Goal: Information Seeking & Learning: Learn about a topic

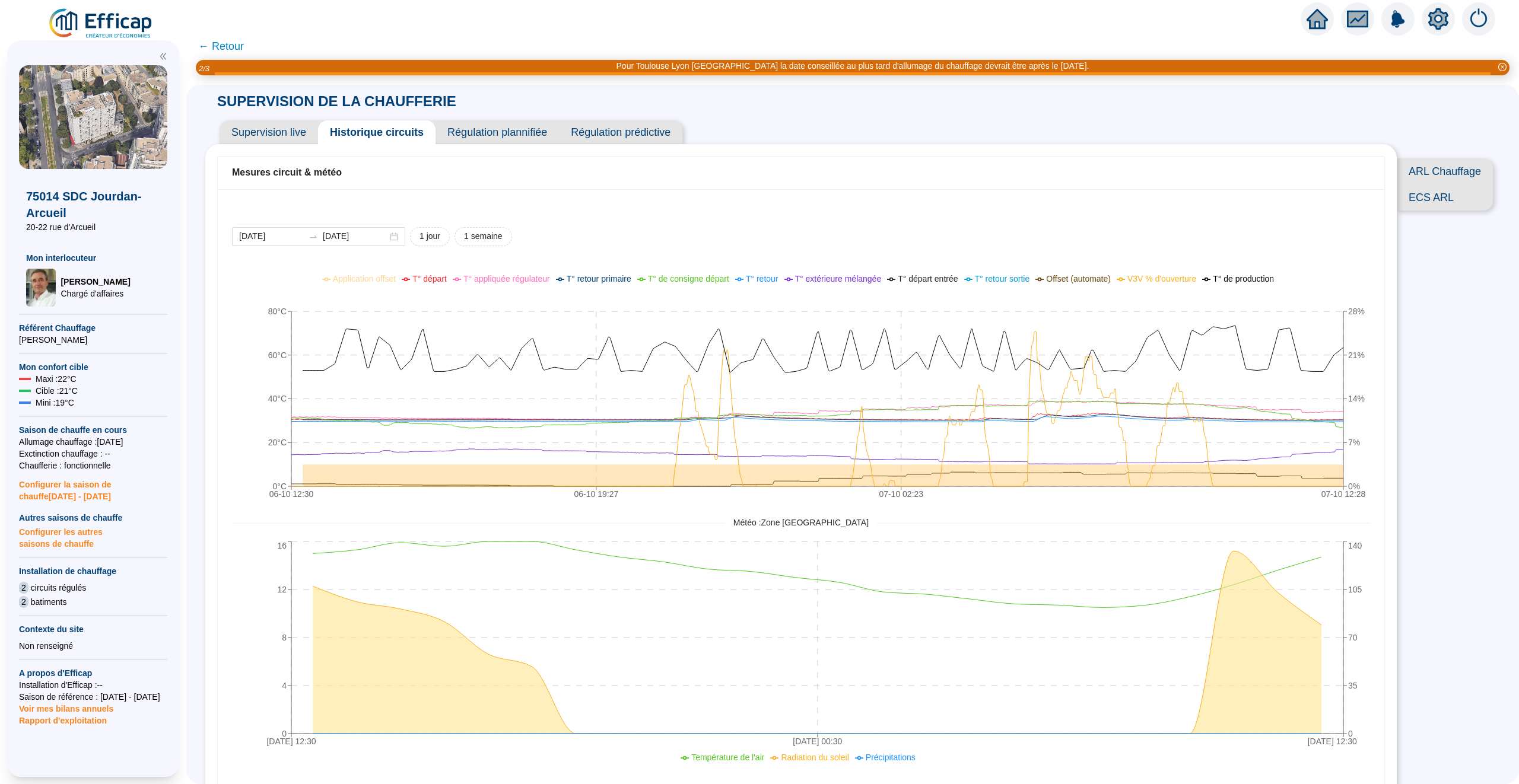
click at [1316, 14] on icon "home" at bounding box center [1316, 18] width 22 height 16
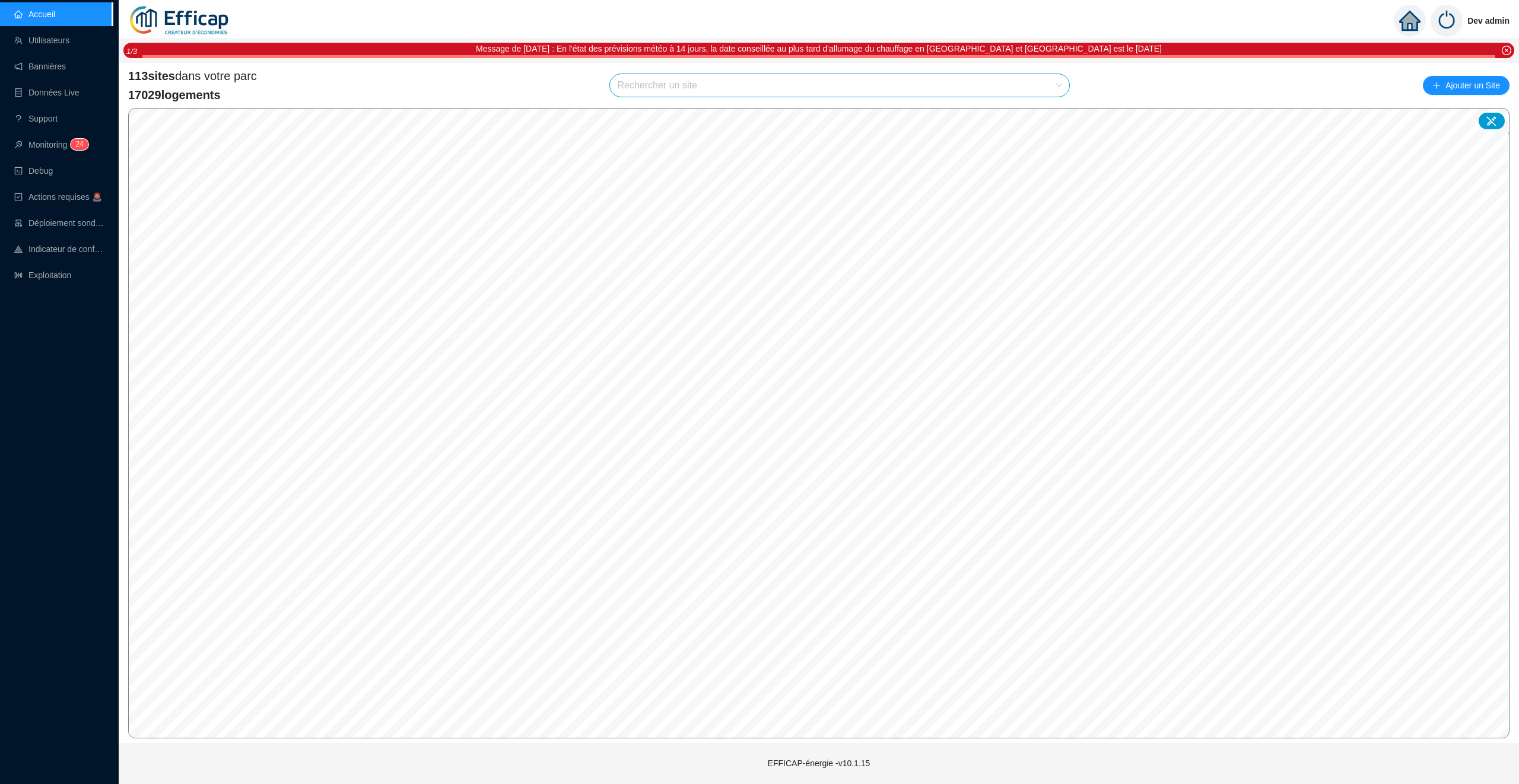
click at [671, 84] on input "search" at bounding box center [834, 86] width 434 height 22
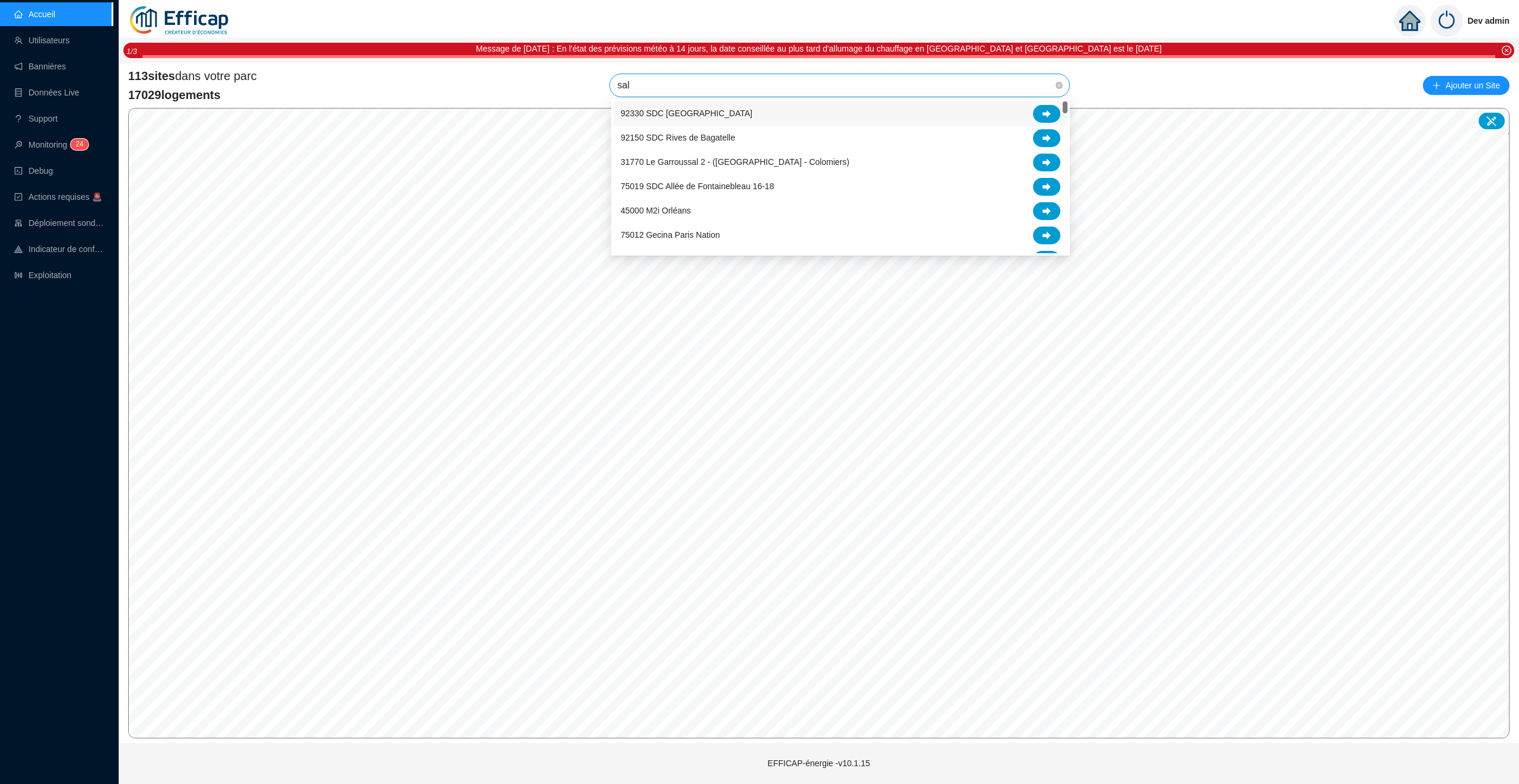
type input "salm"
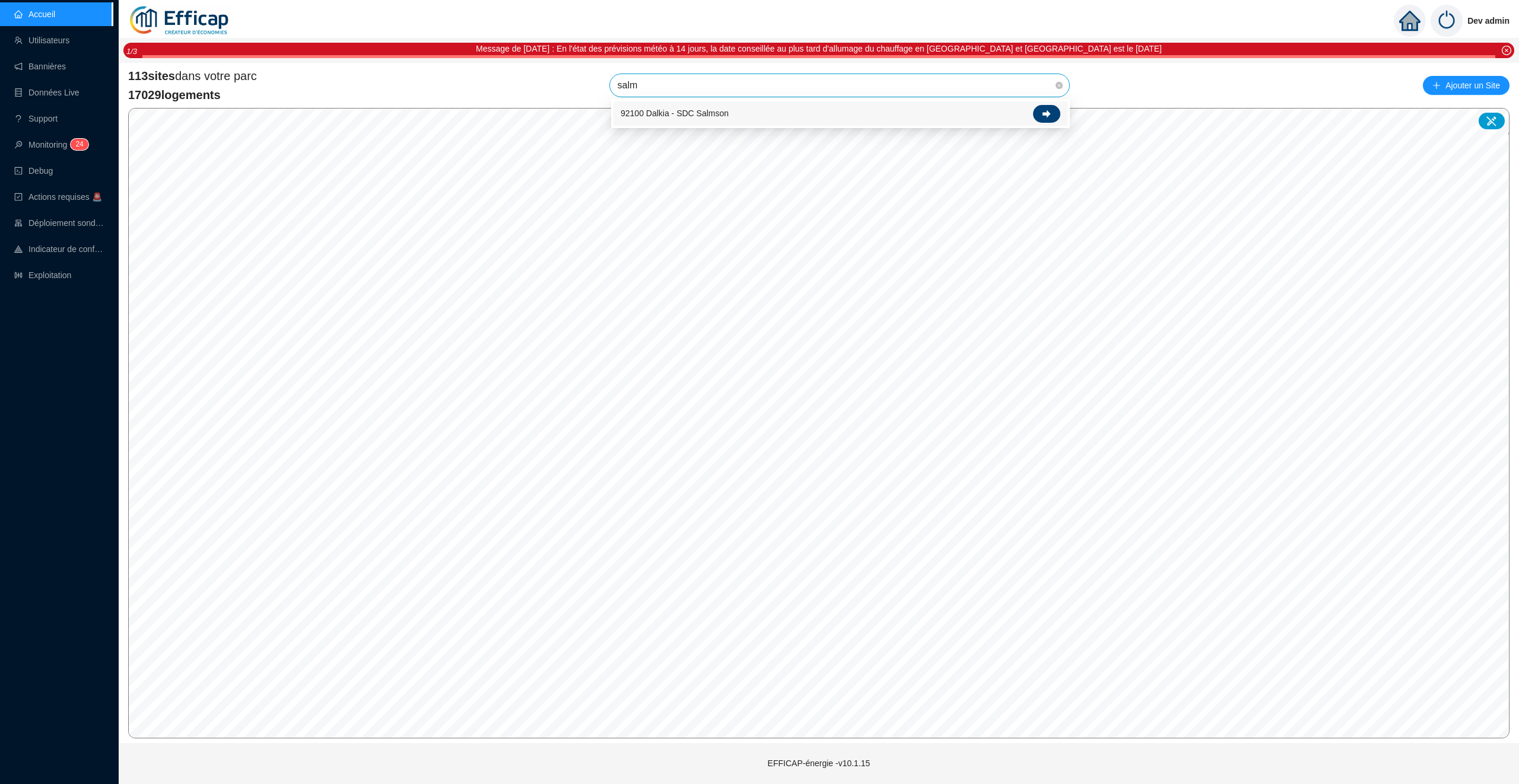
click at [1048, 111] on icon at bounding box center [1046, 114] width 9 height 9
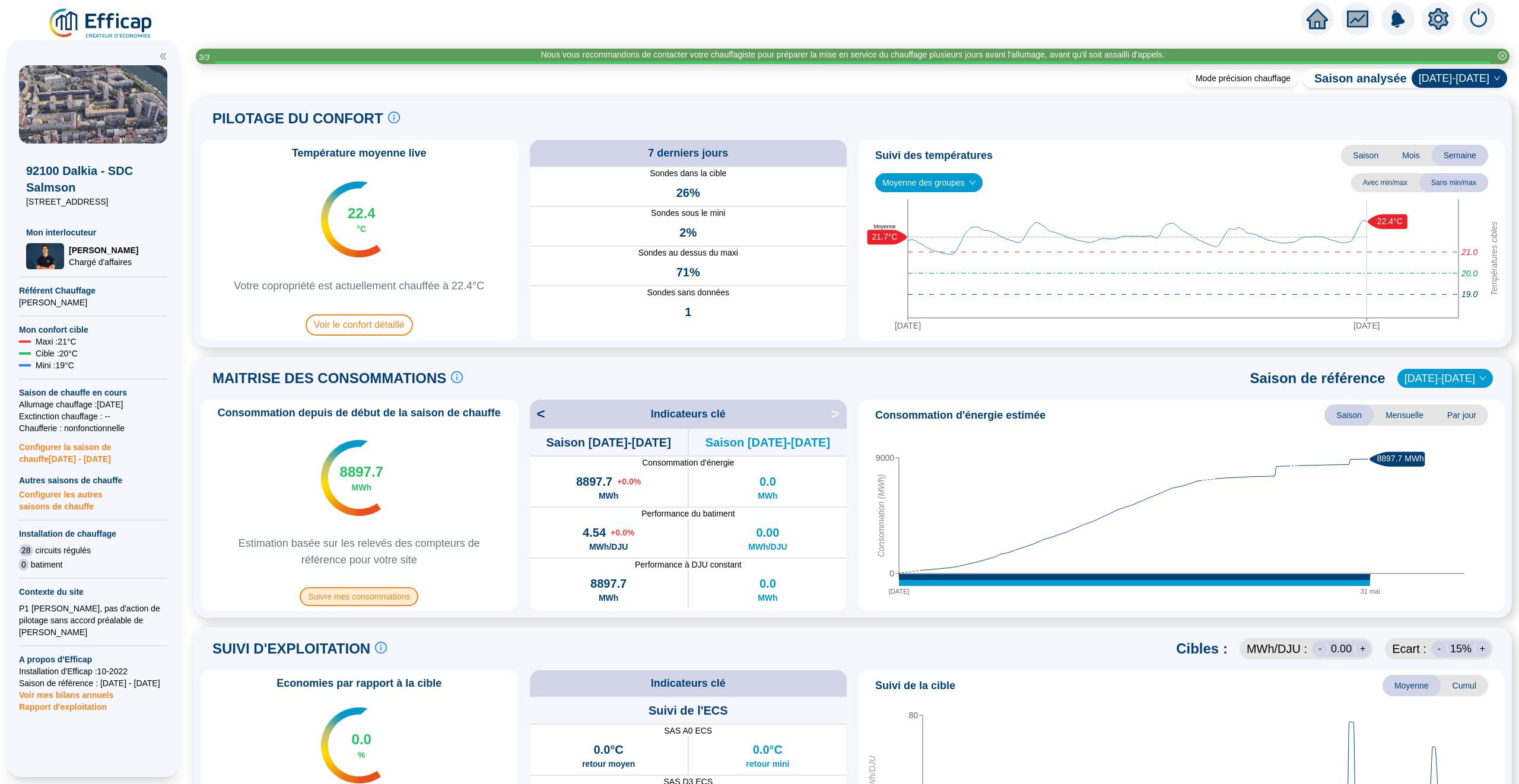
click at [377, 594] on span "Suivre mes consommations" at bounding box center [358, 597] width 119 height 19
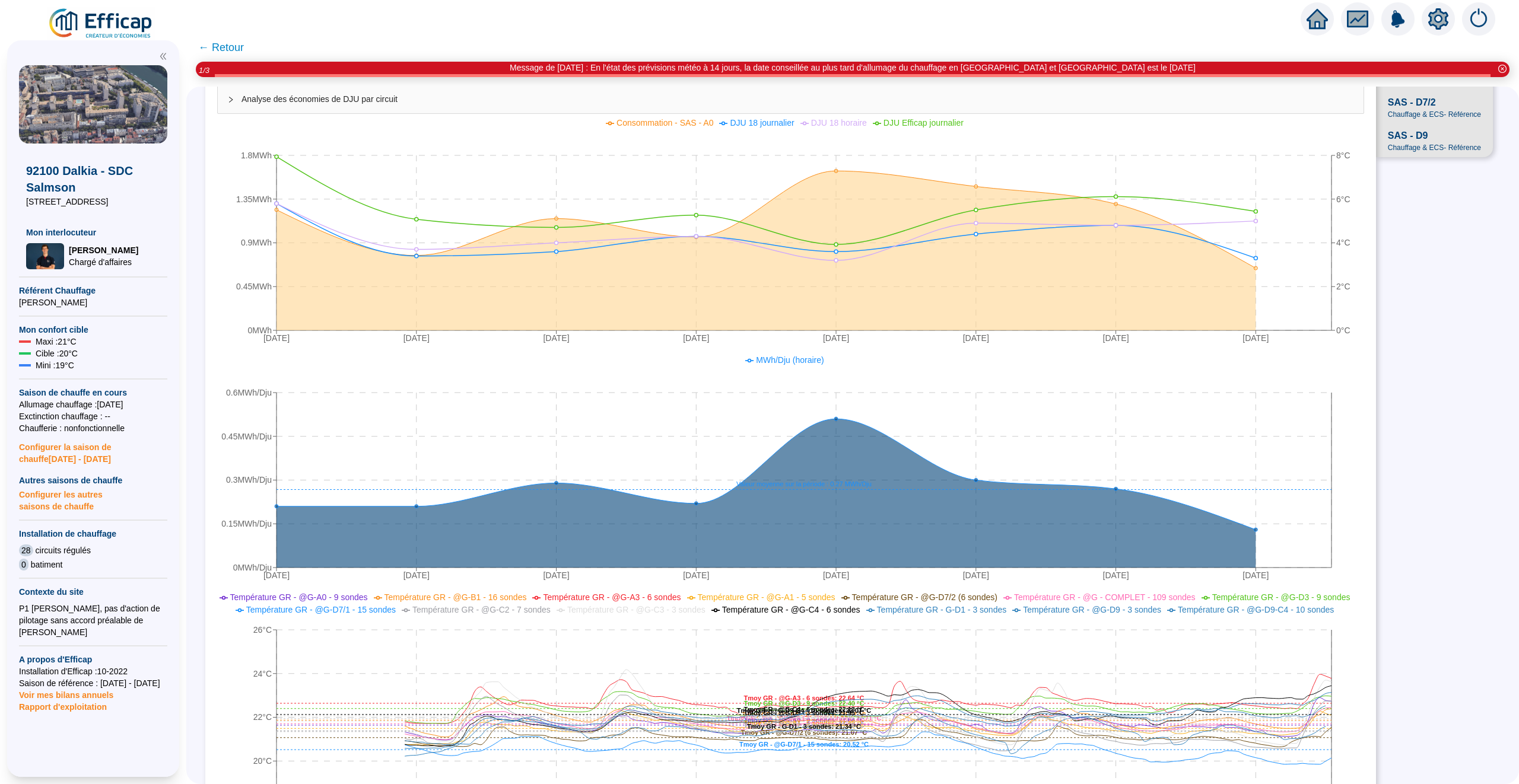
scroll to position [370, 0]
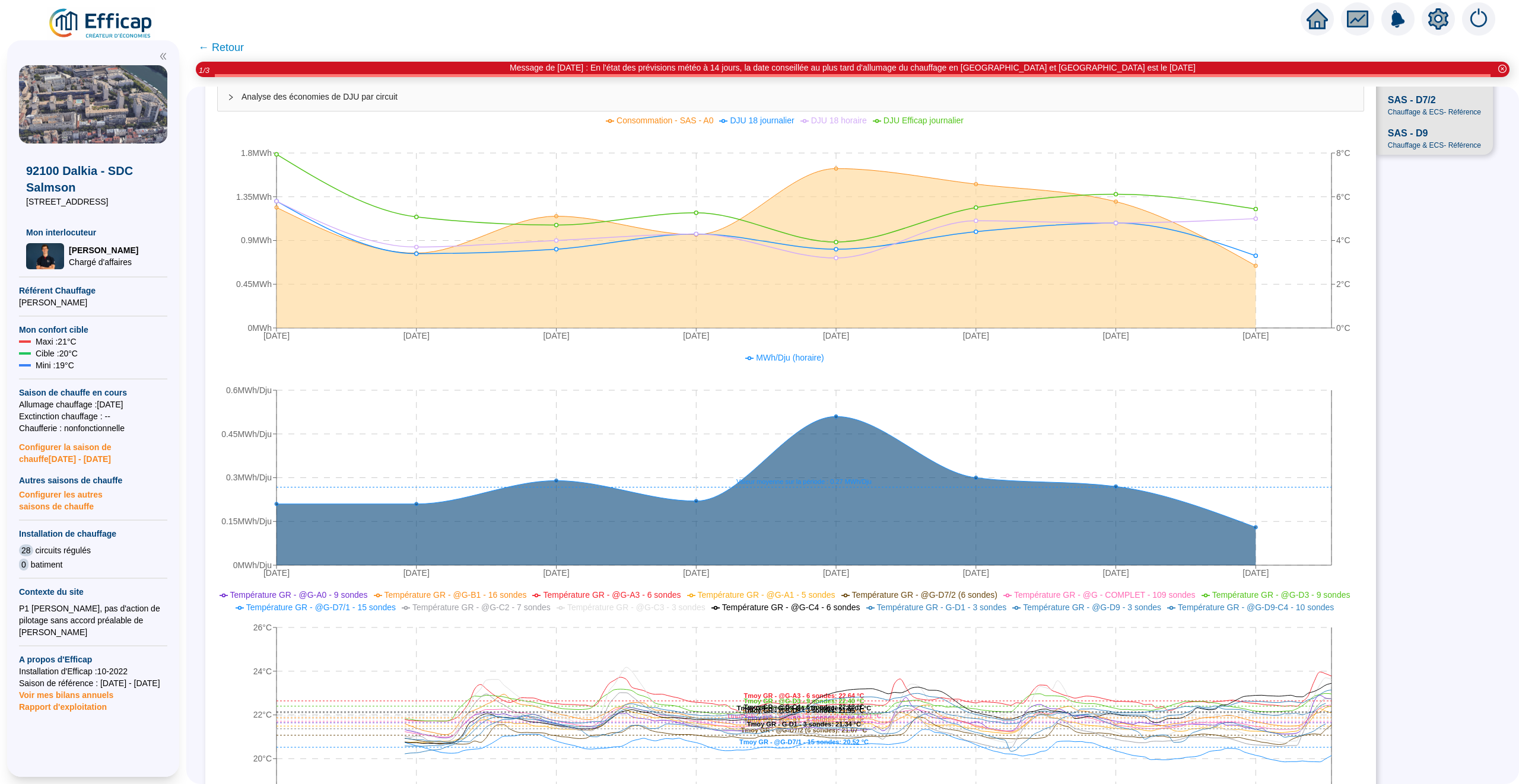
click at [1478, 22] on img at bounding box center [1478, 19] width 33 height 33
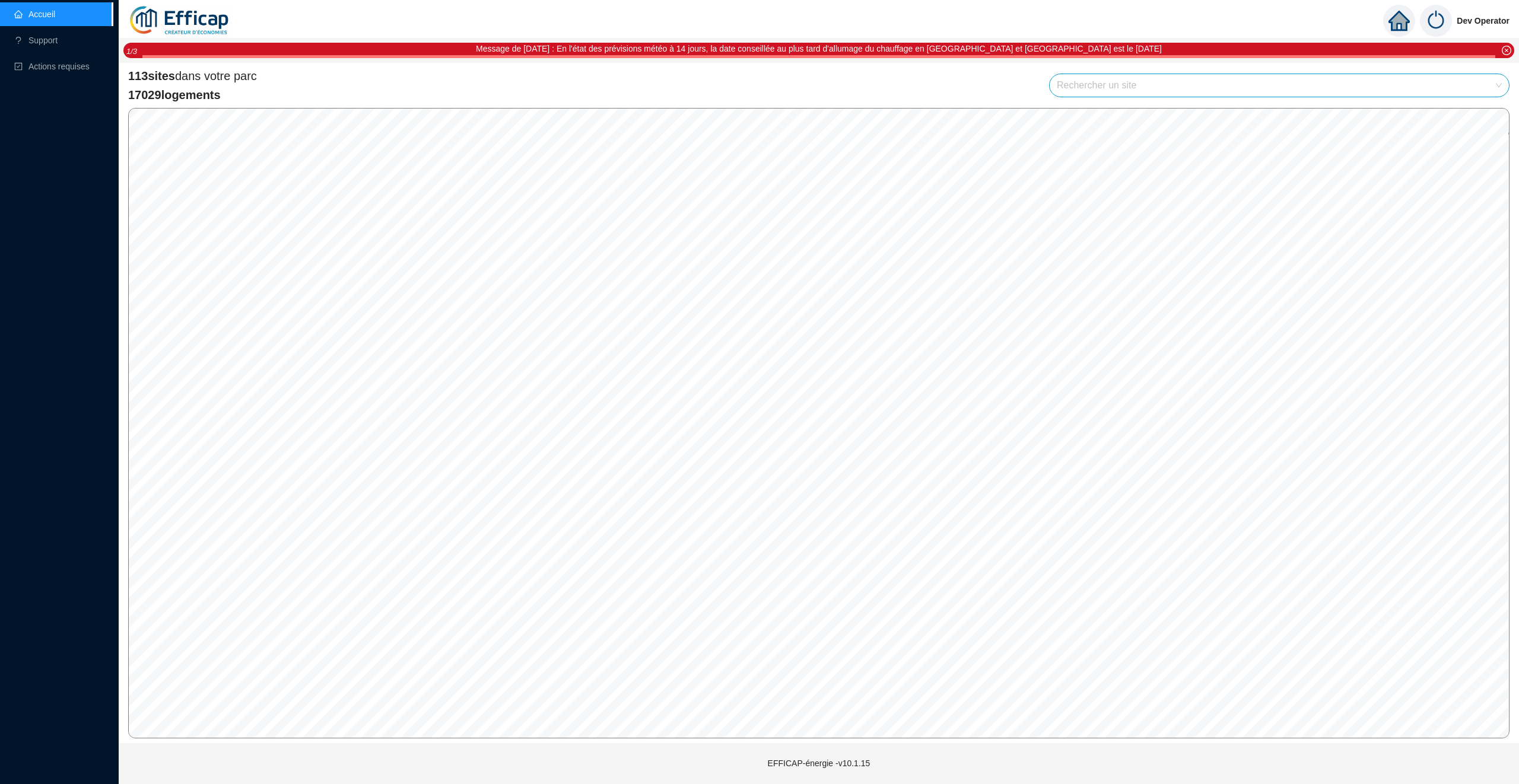
click at [1094, 84] on input "search" at bounding box center [1274, 86] width 434 height 22
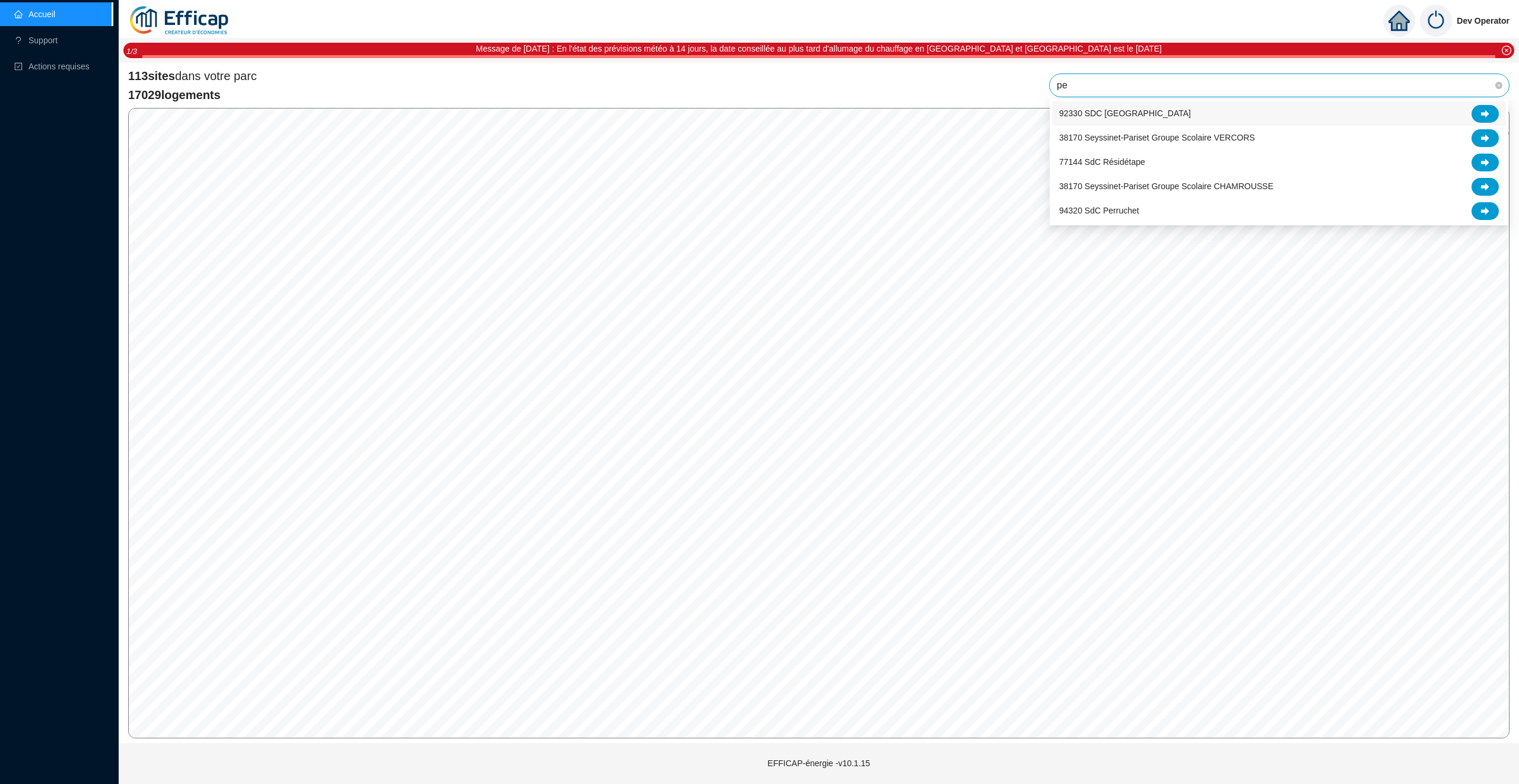
type input "pen"
click at [1496, 105] on div "92330 SDC [GEOGRAPHIC_DATA]" at bounding box center [1279, 113] width 440 height 18
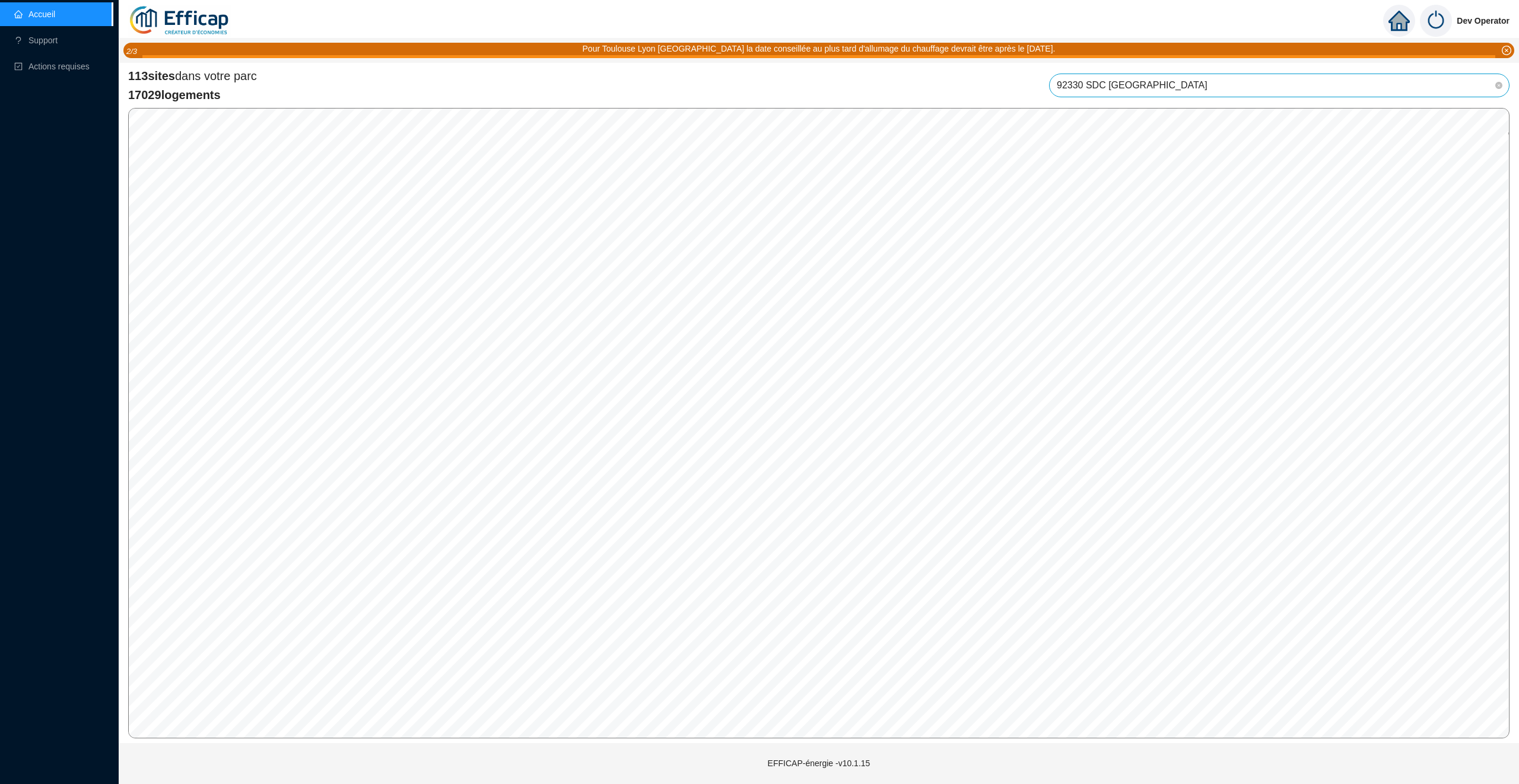
click at [1335, 86] on span "92330 SDC [GEOGRAPHIC_DATA]" at bounding box center [1279, 86] width 445 height 22
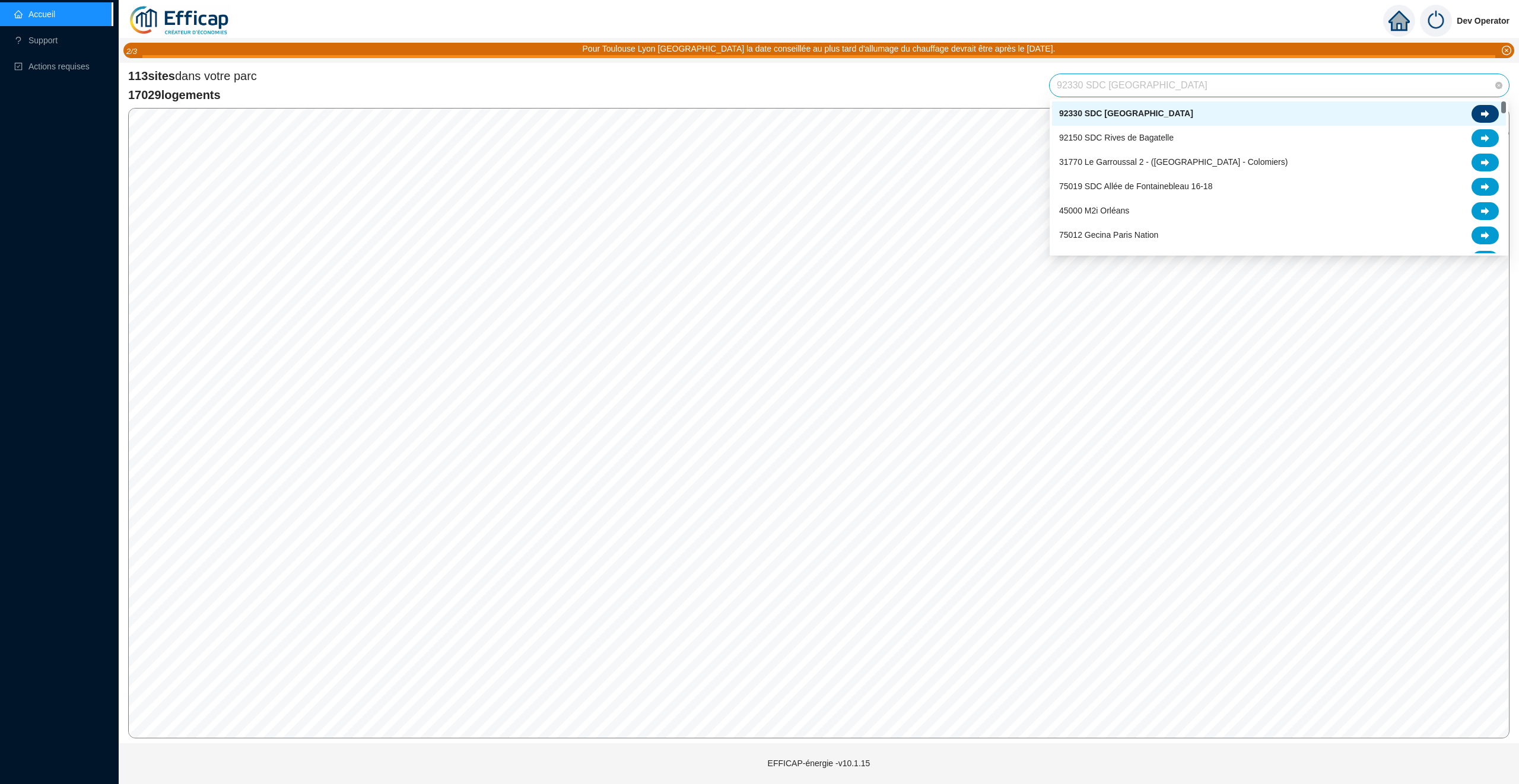
click at [1494, 114] on div at bounding box center [1485, 113] width 28 height 18
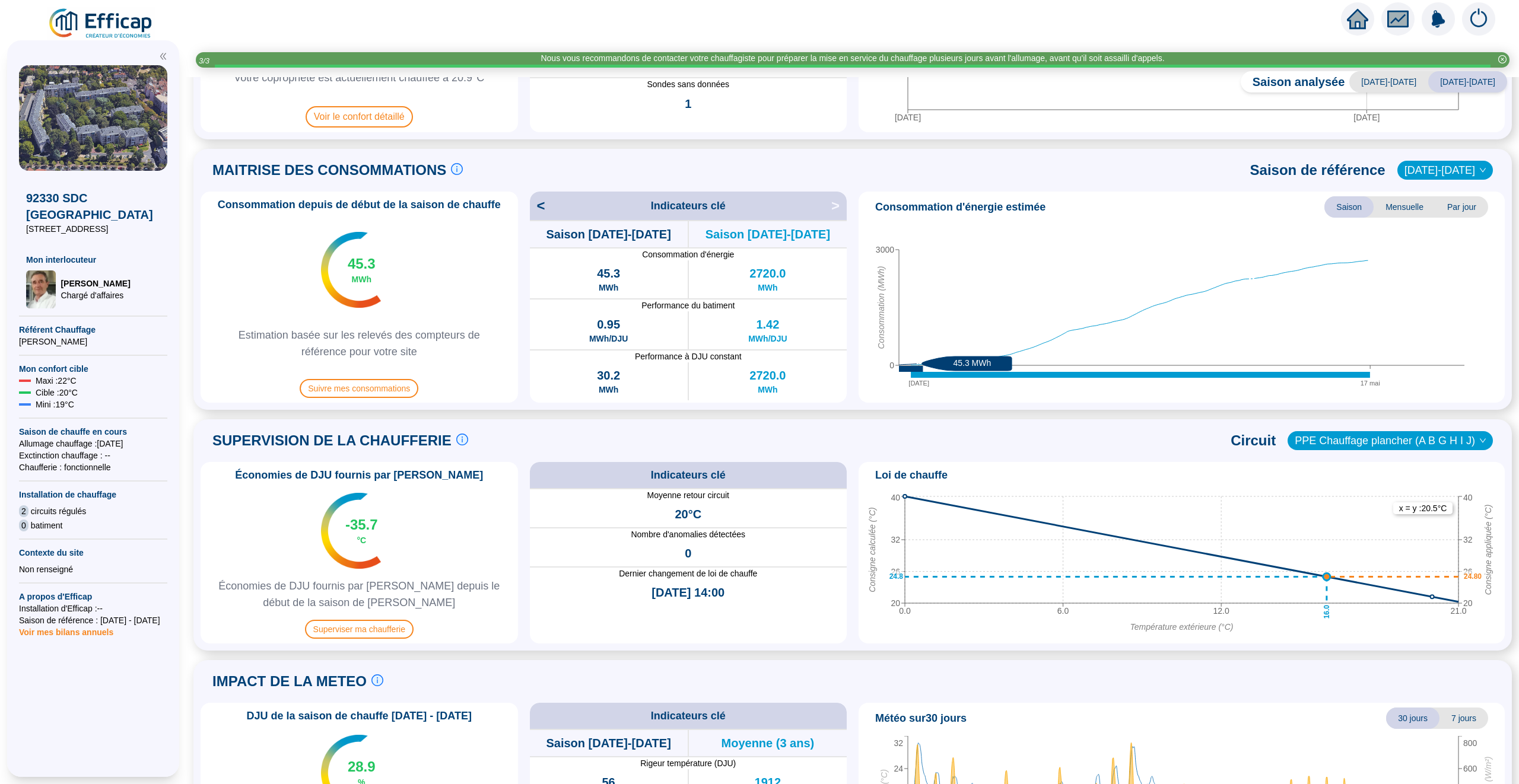
scroll to position [242, 0]
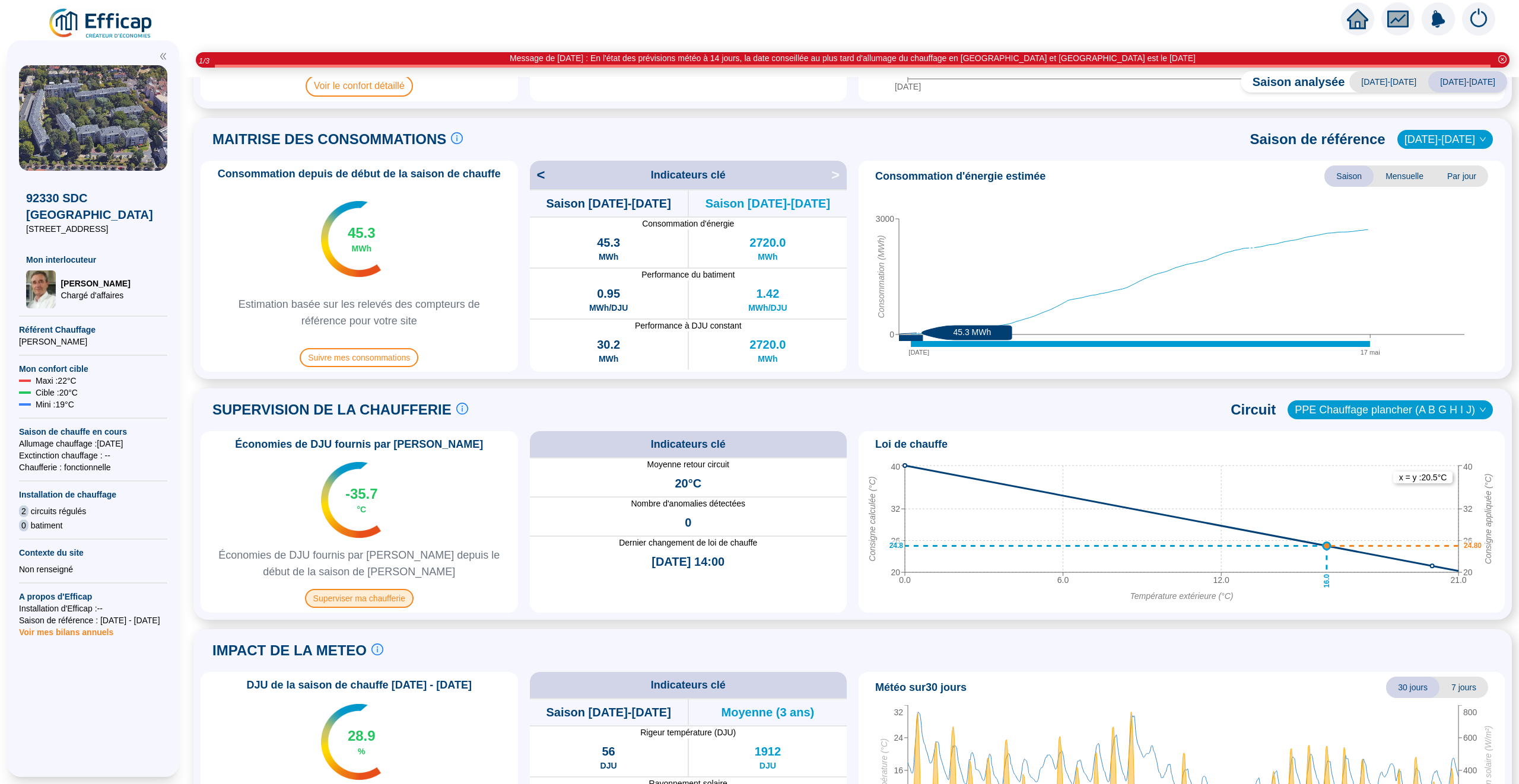
click at [353, 599] on span "Superviser ma chaufferie" at bounding box center [358, 599] width 108 height 19
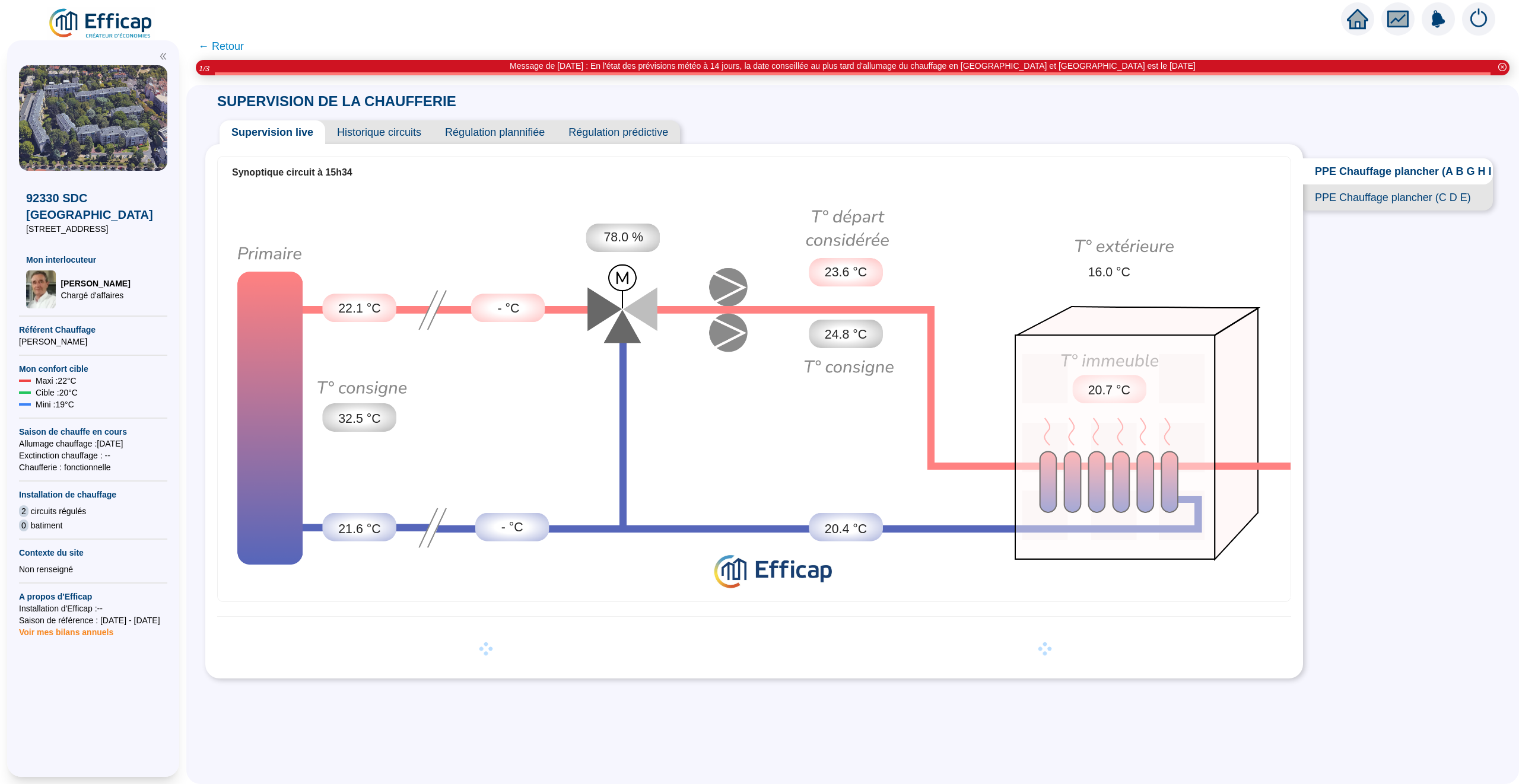
click at [233, 50] on span "← Retour" at bounding box center [221, 46] width 46 height 16
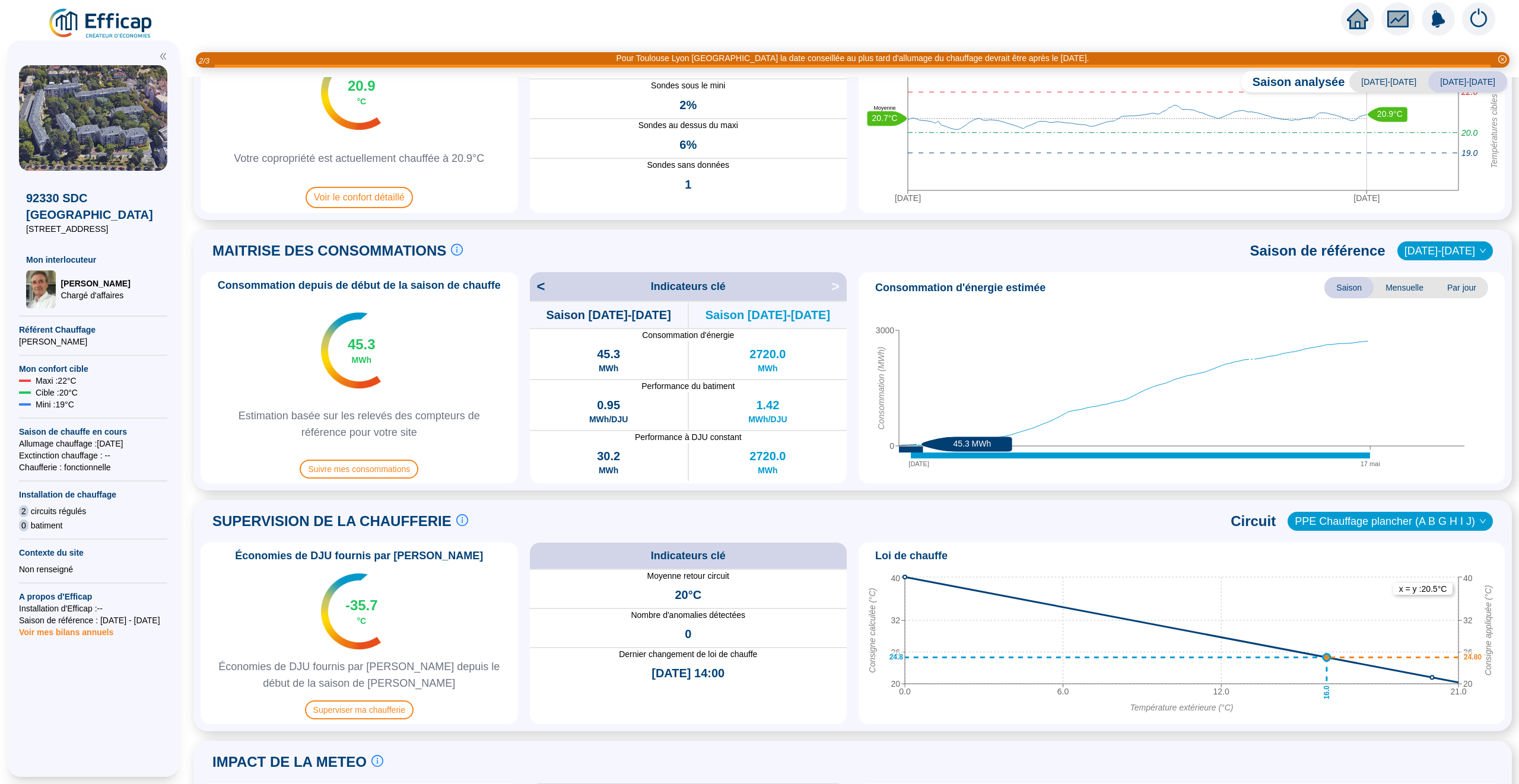
scroll to position [152, 0]
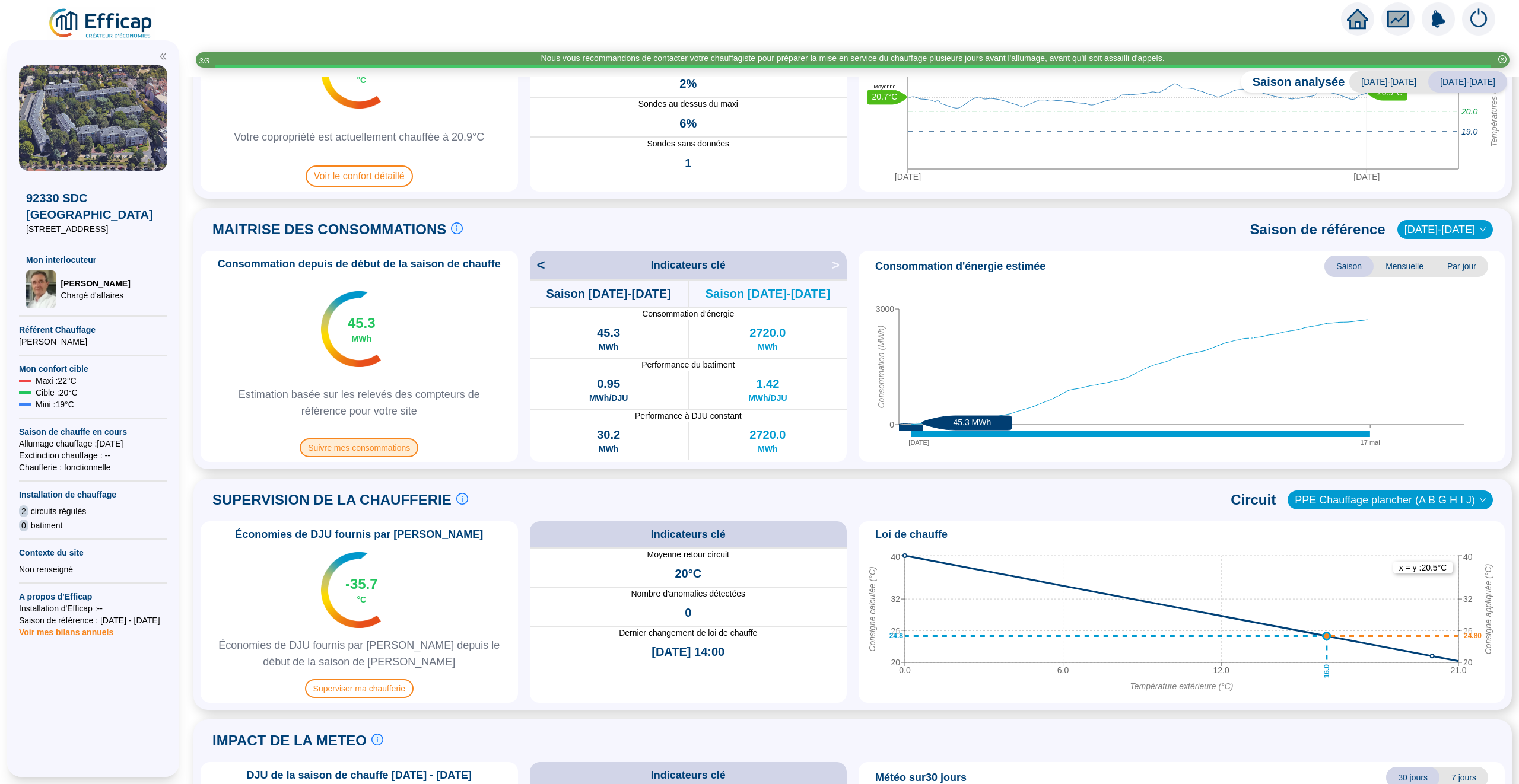
click at [350, 448] on span "Suivre mes consommations" at bounding box center [358, 448] width 119 height 19
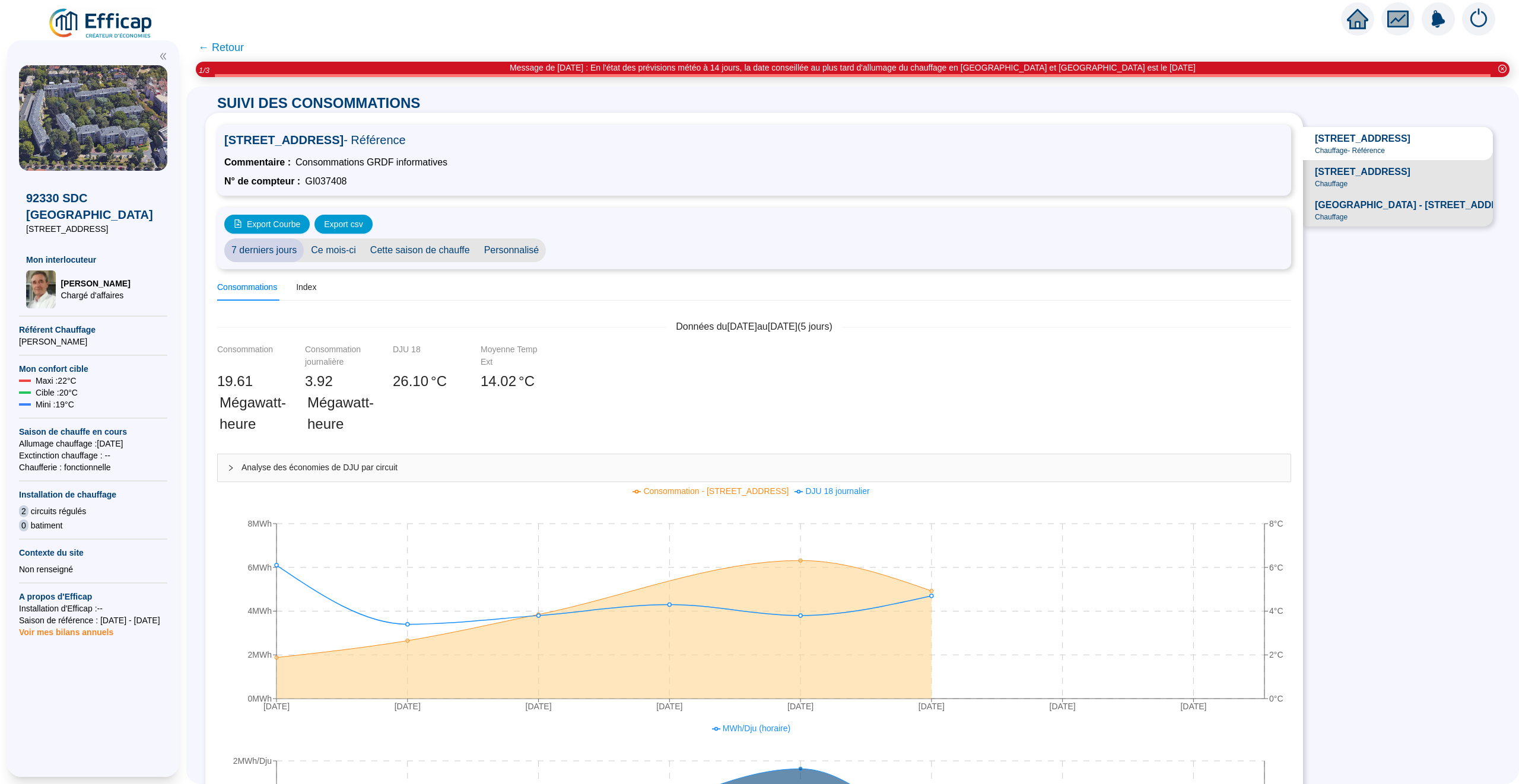
click at [228, 46] on span "← Retour" at bounding box center [221, 47] width 46 height 16
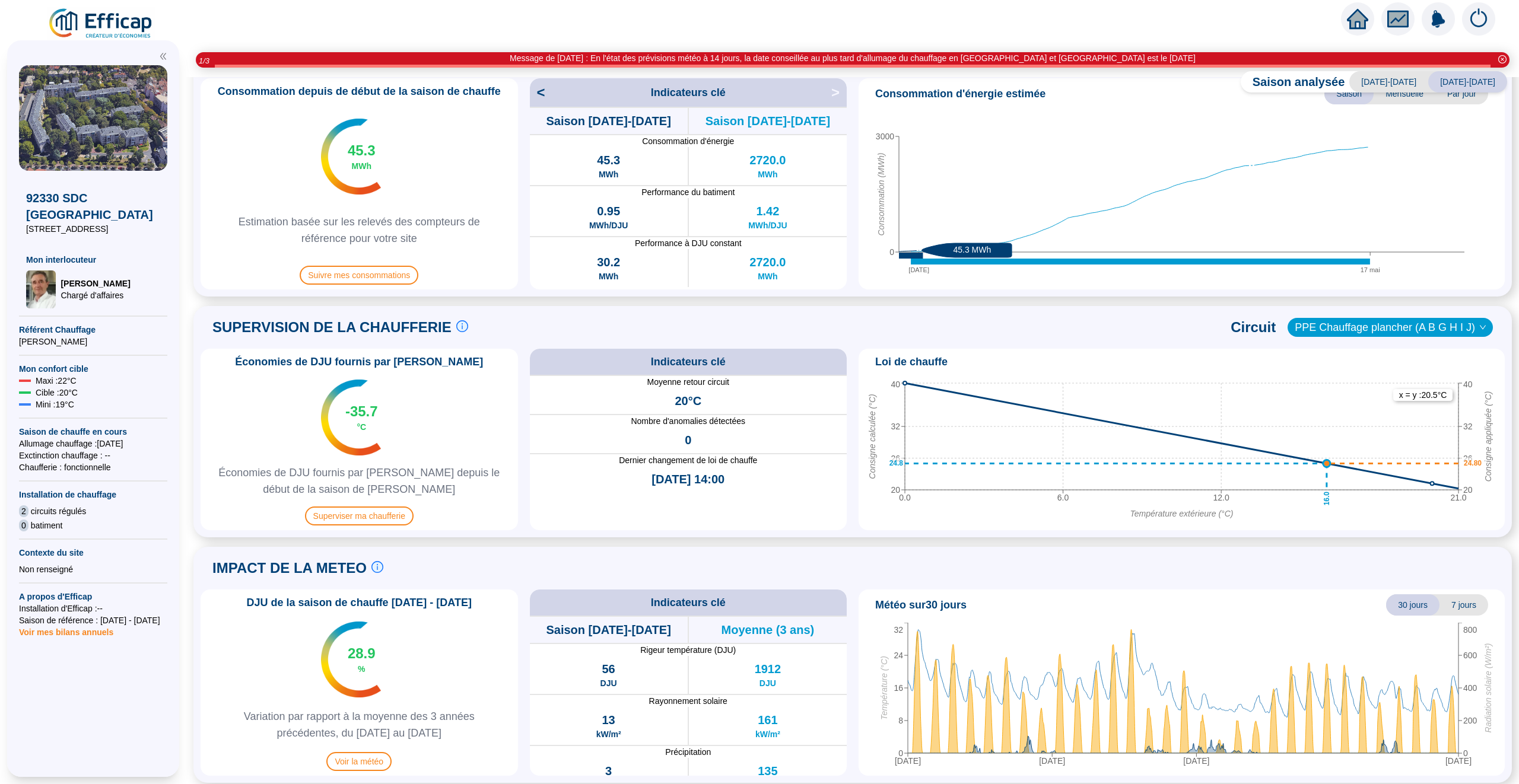
scroll to position [331, 0]
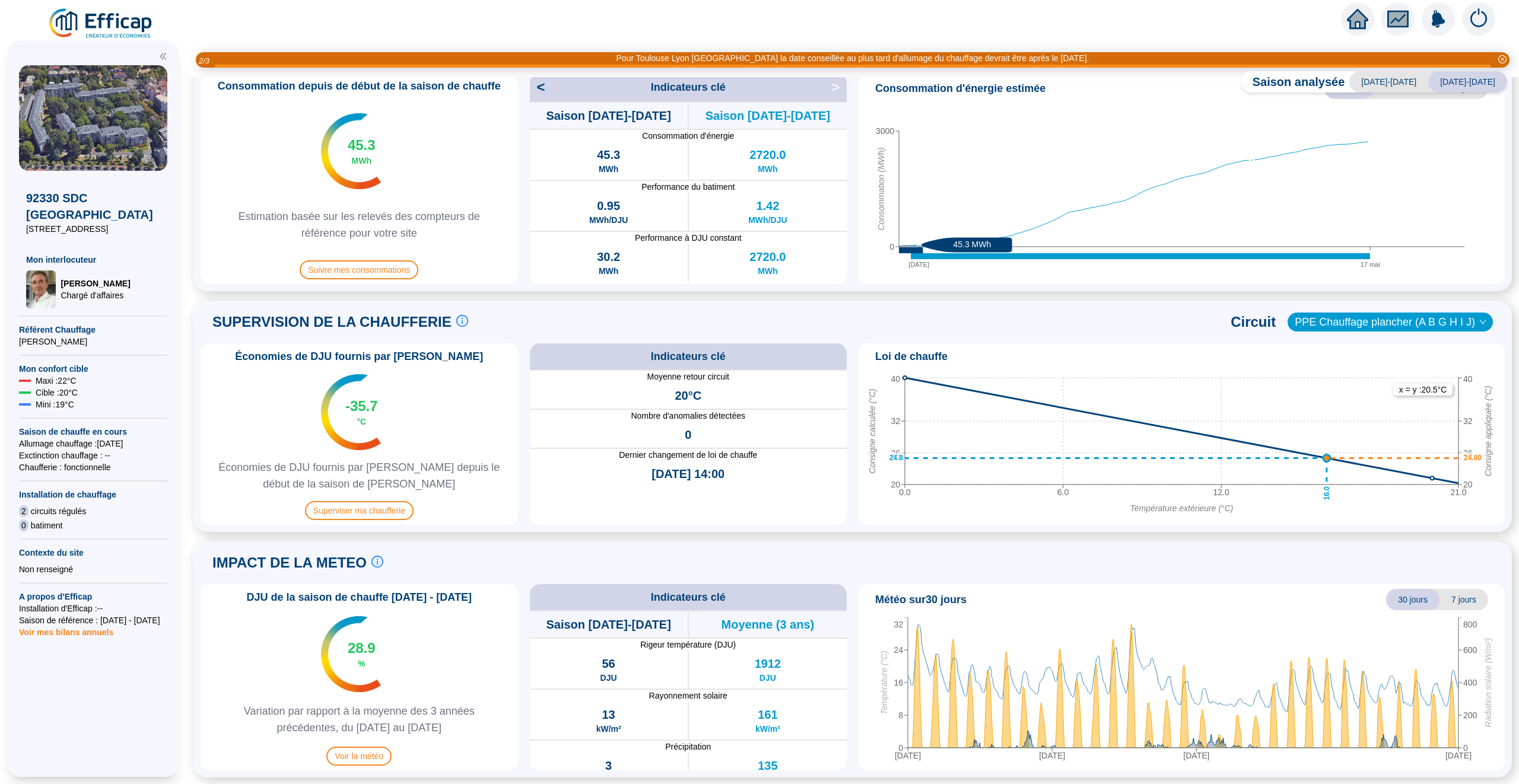
click at [1480, 18] on img at bounding box center [1478, 19] width 33 height 33
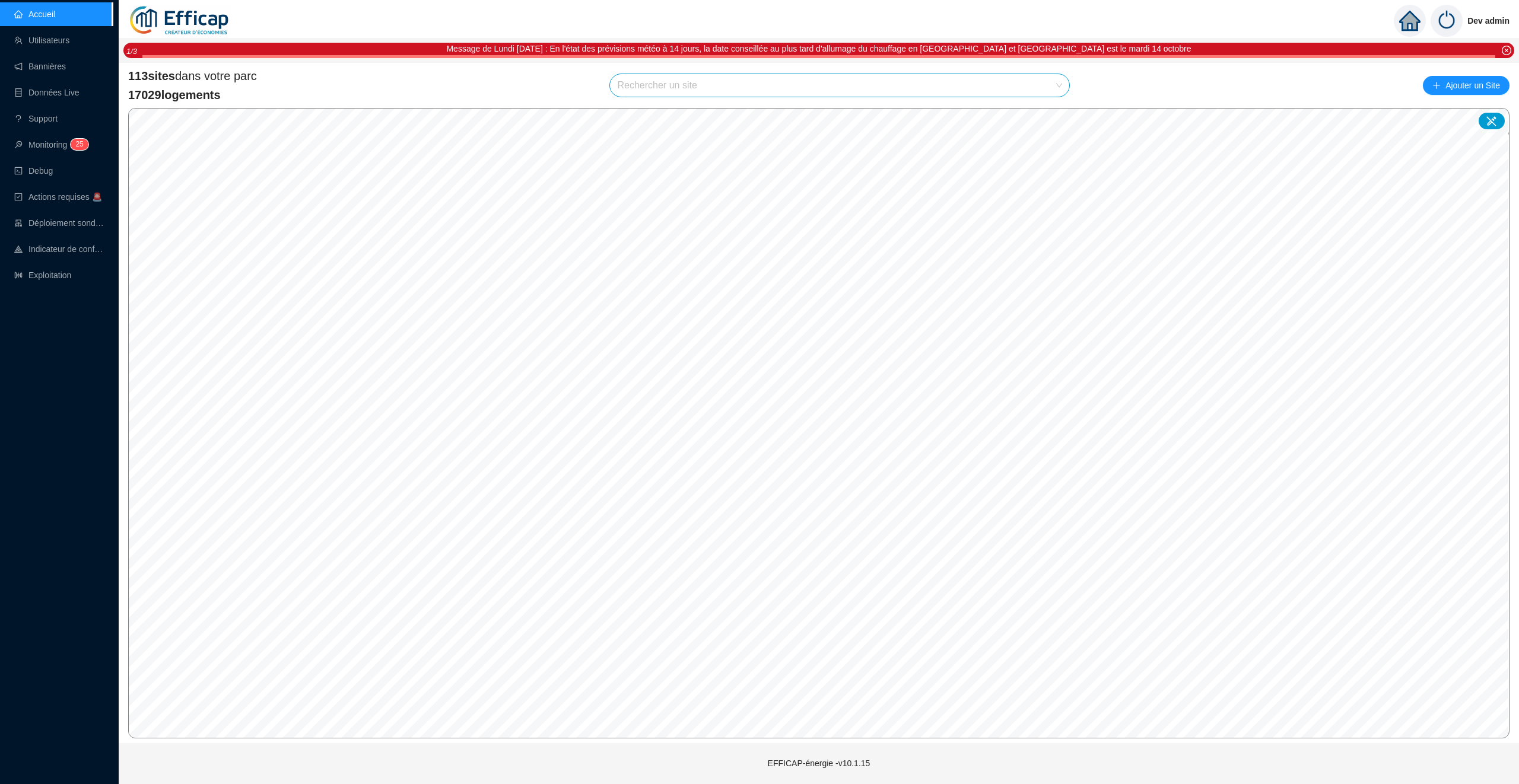
click at [667, 87] on input "search" at bounding box center [834, 86] width 434 height 22
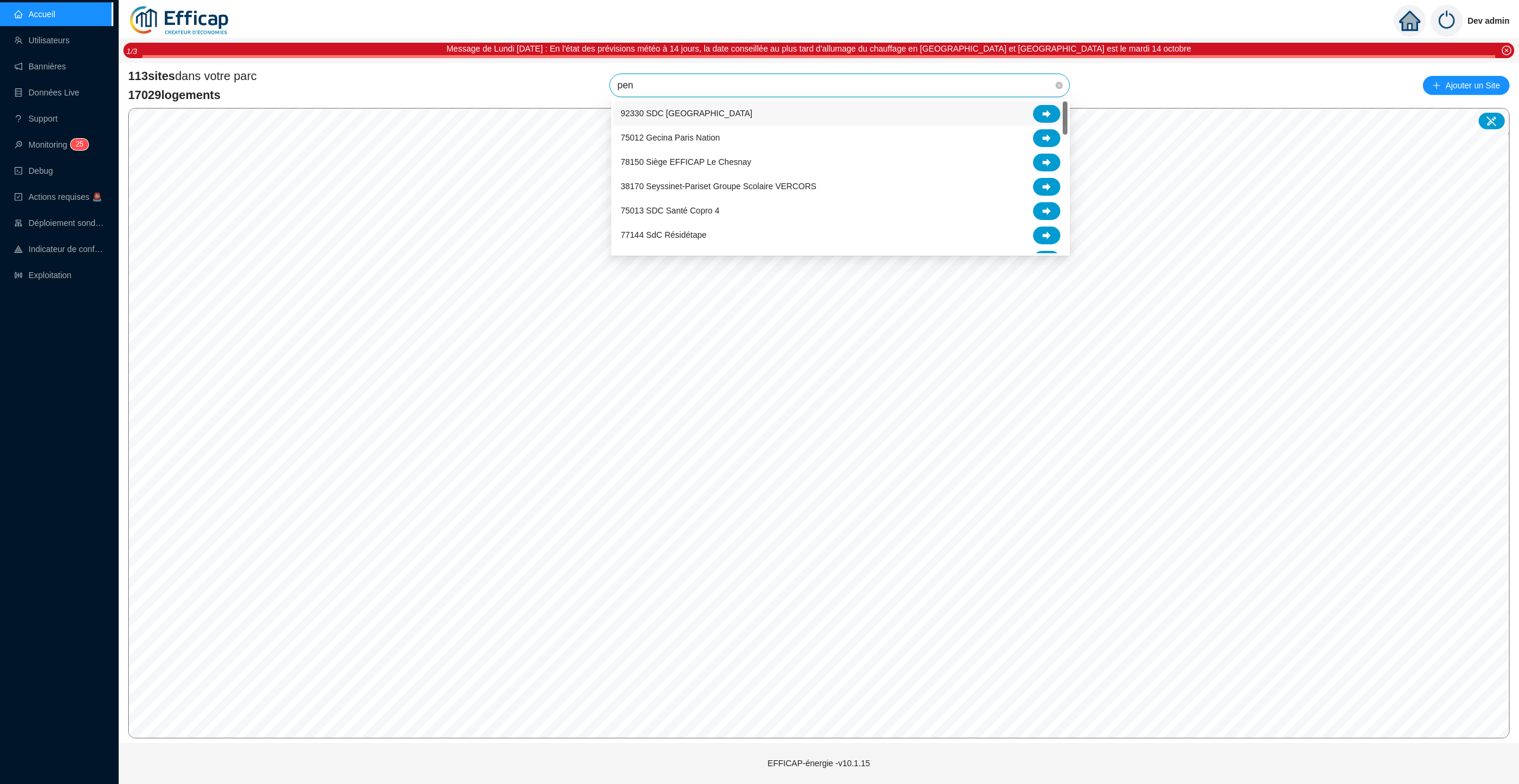
type input "pent"
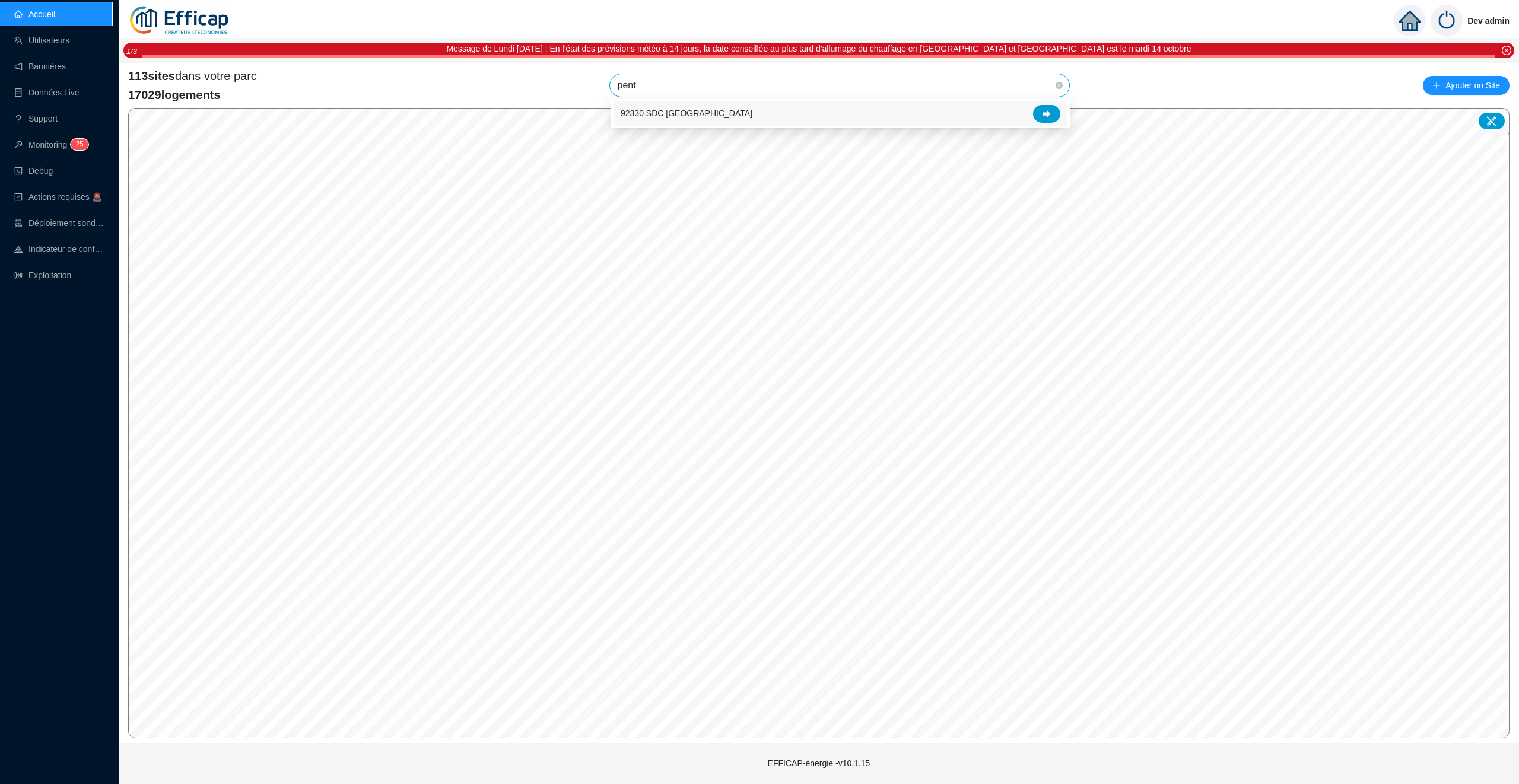
click at [1054, 102] on div "92330 SDC [GEOGRAPHIC_DATA]" at bounding box center [840, 113] width 454 height 24
click at [1029, 86] on span "92330 SDC [GEOGRAPHIC_DATA]" at bounding box center [840, 86] width 445 height 22
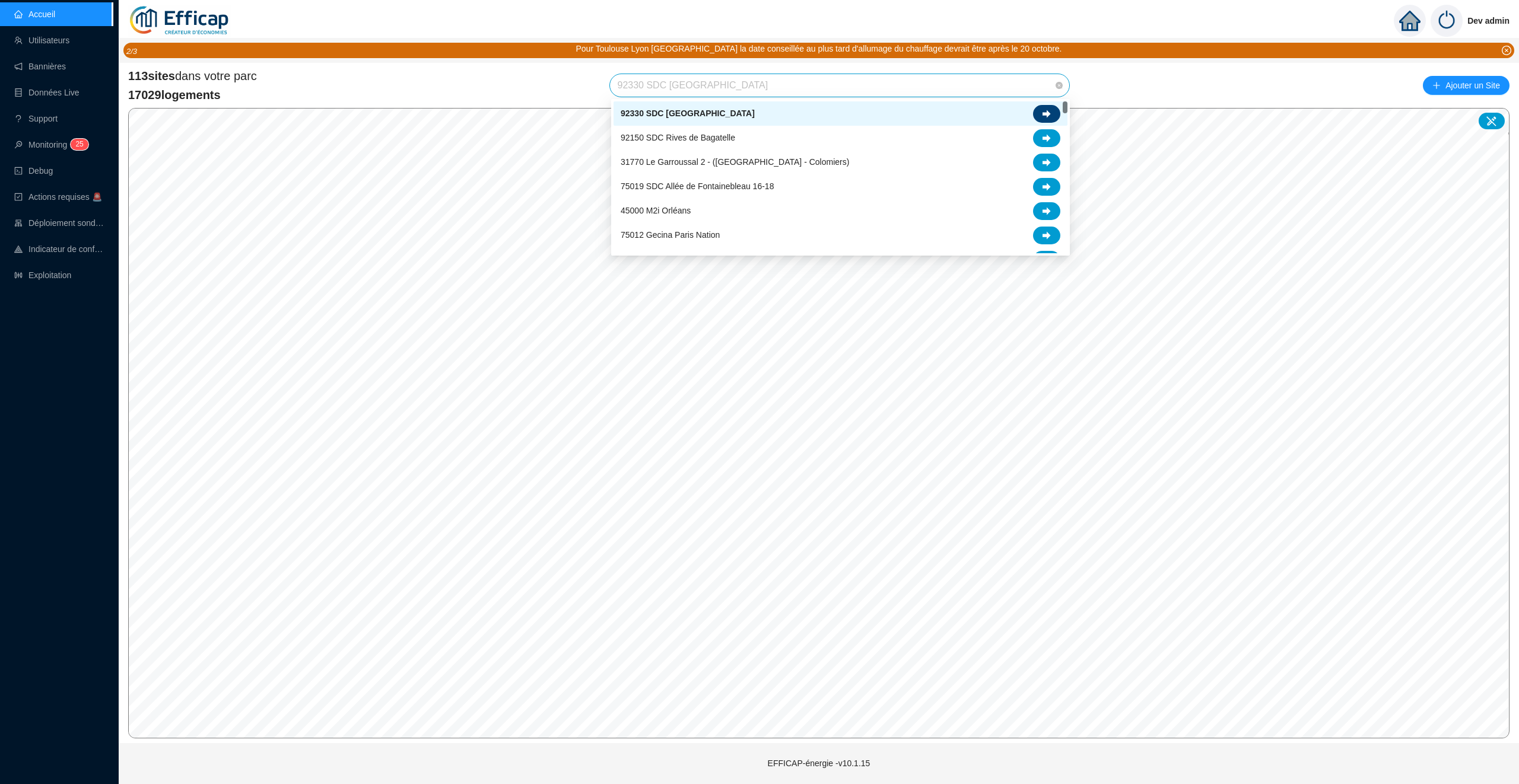
click at [1053, 112] on div at bounding box center [1046, 113] width 28 height 18
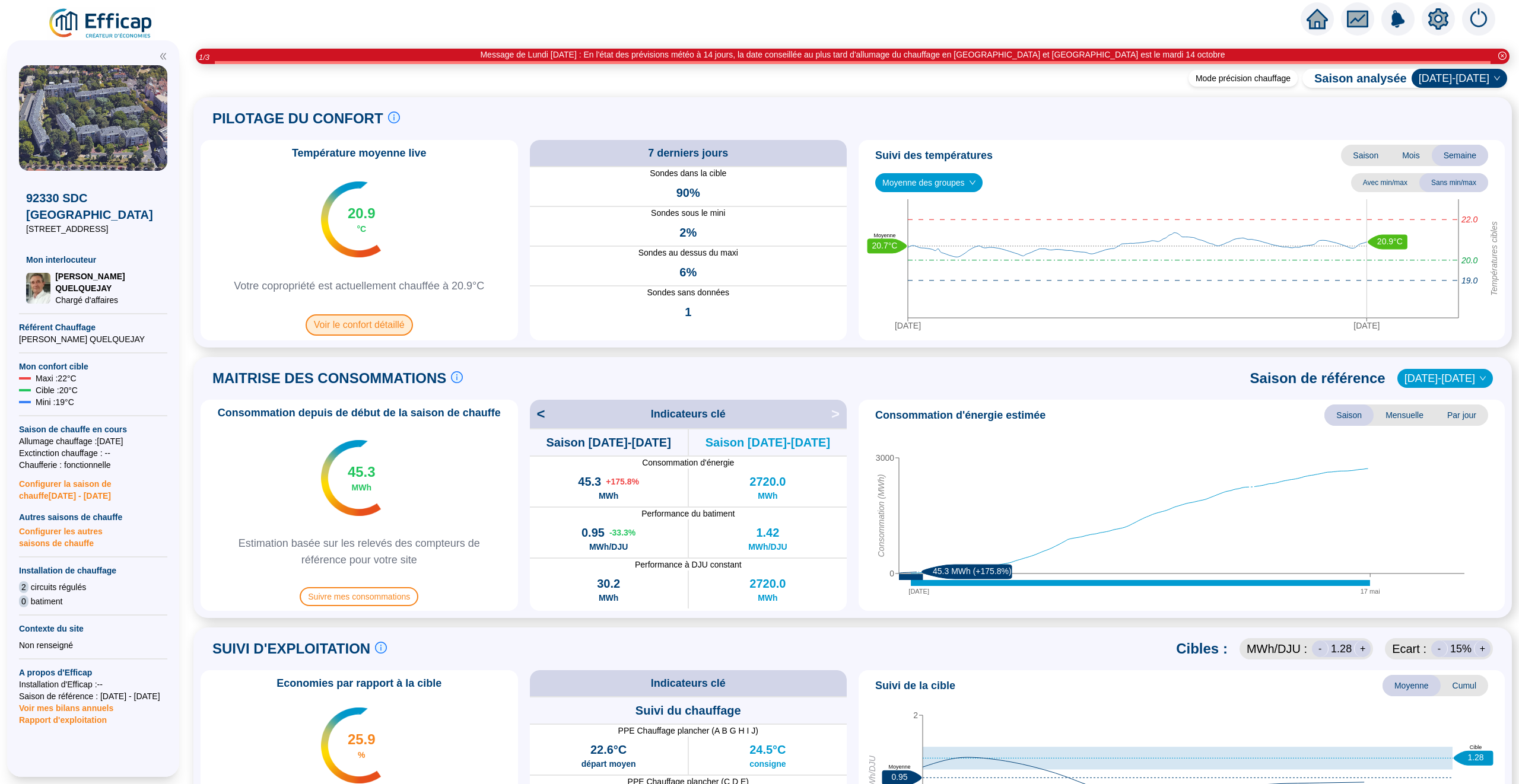
click at [367, 327] on span "Voir le confort détaillé" at bounding box center [359, 325] width 107 height 22
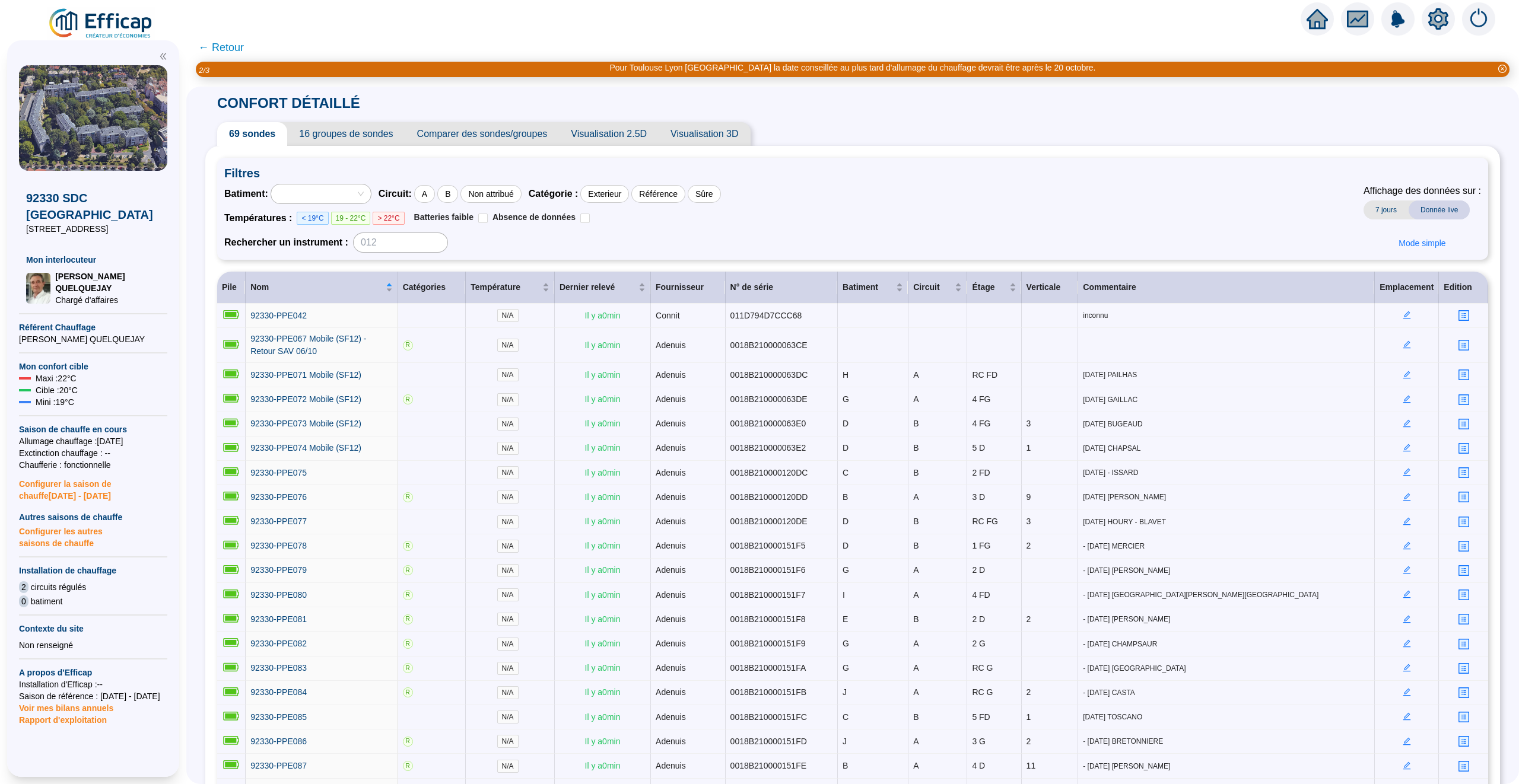
click at [621, 134] on span "Visualisation 2.5D" at bounding box center [608, 133] width 100 height 23
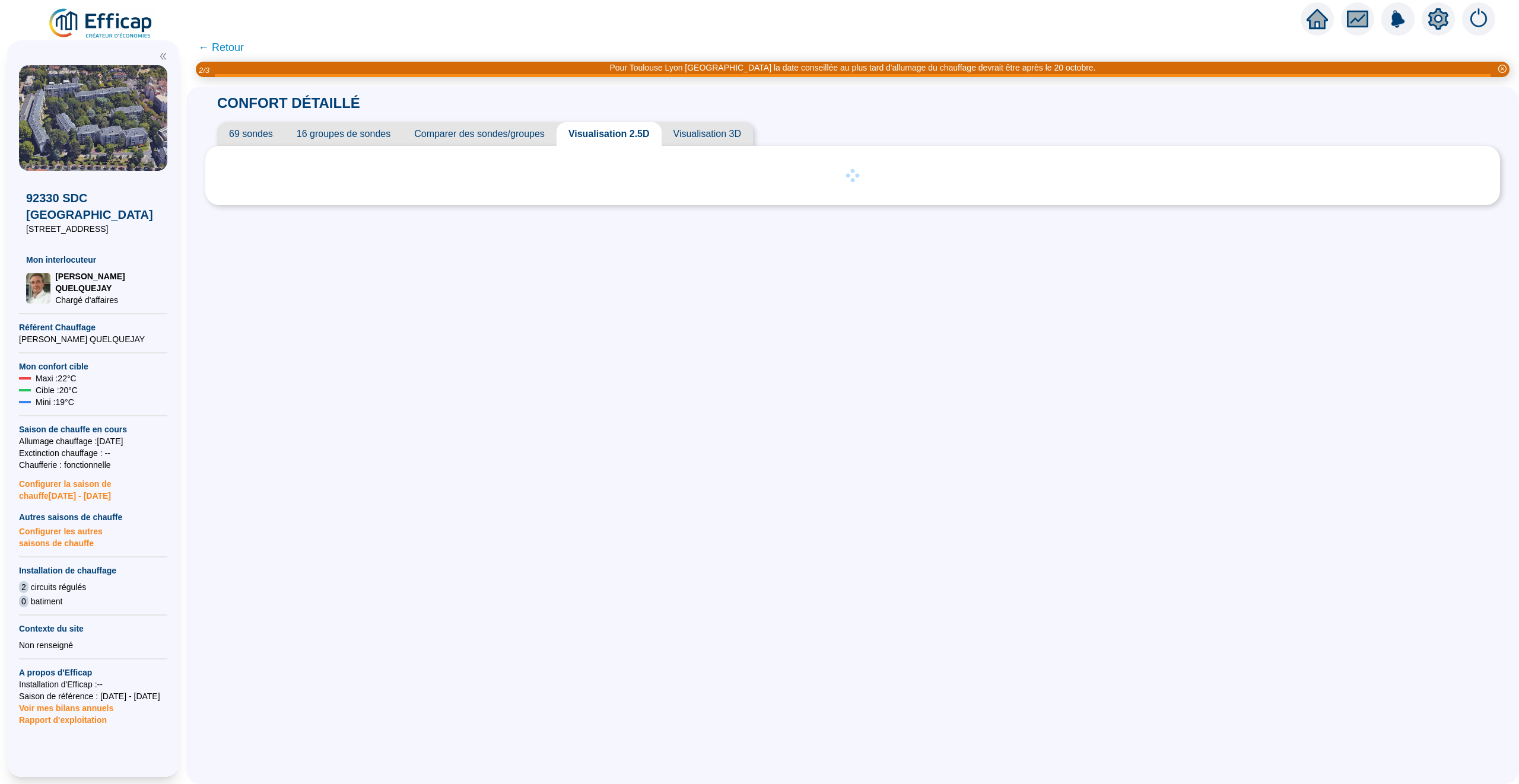
click at [235, 130] on span "69 sondes" at bounding box center [251, 133] width 68 height 23
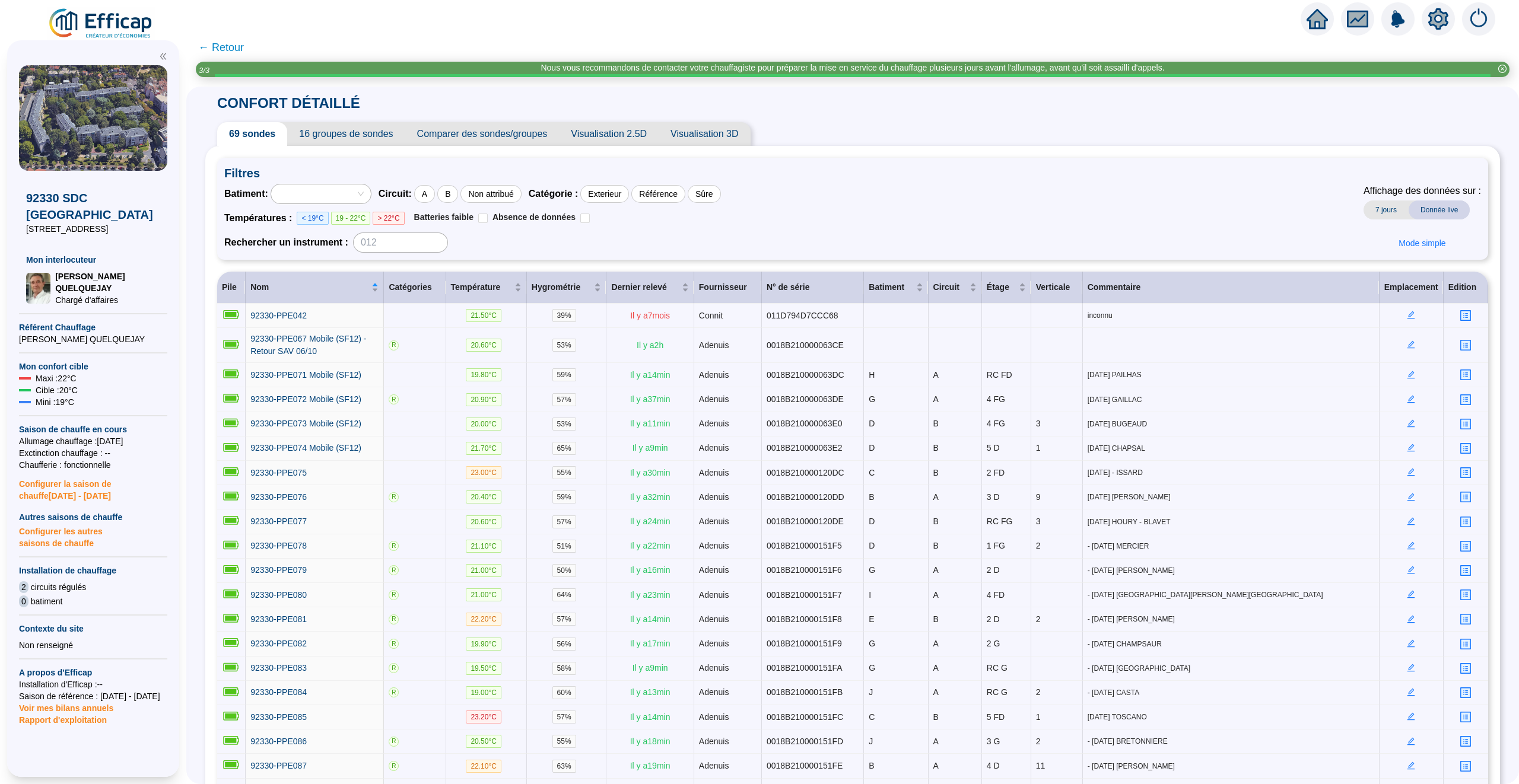
click at [597, 134] on span "Visualisation 2.5D" at bounding box center [608, 133] width 100 height 23
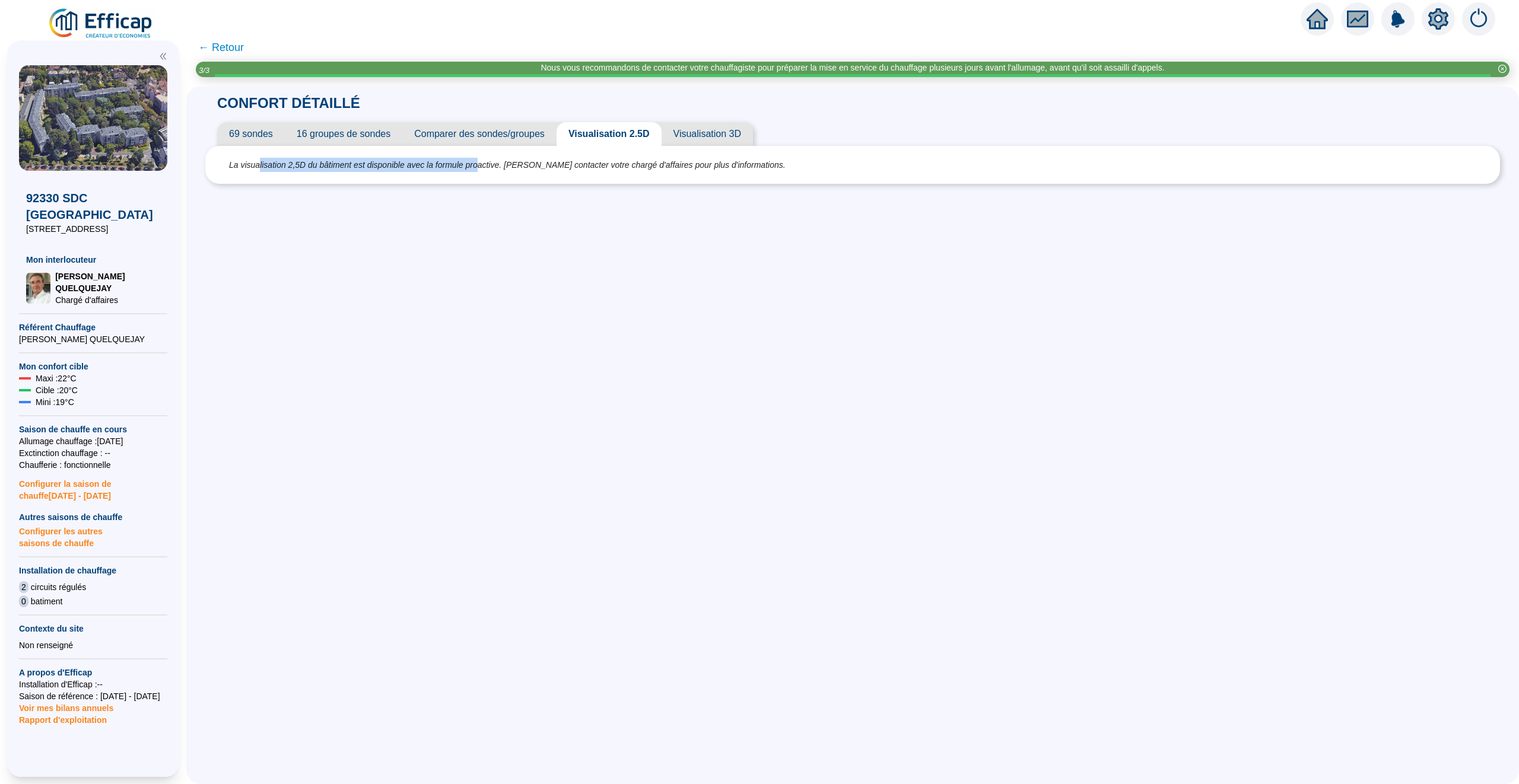
drag, startPoint x: 261, startPoint y: 165, endPoint x: 487, endPoint y: 165, distance: 226.0
click at [487, 165] on span "La visualisation 2,5D du bâtiment est disponible avec la formule proactive. [PE…" at bounding box center [507, 164] width 557 height 10
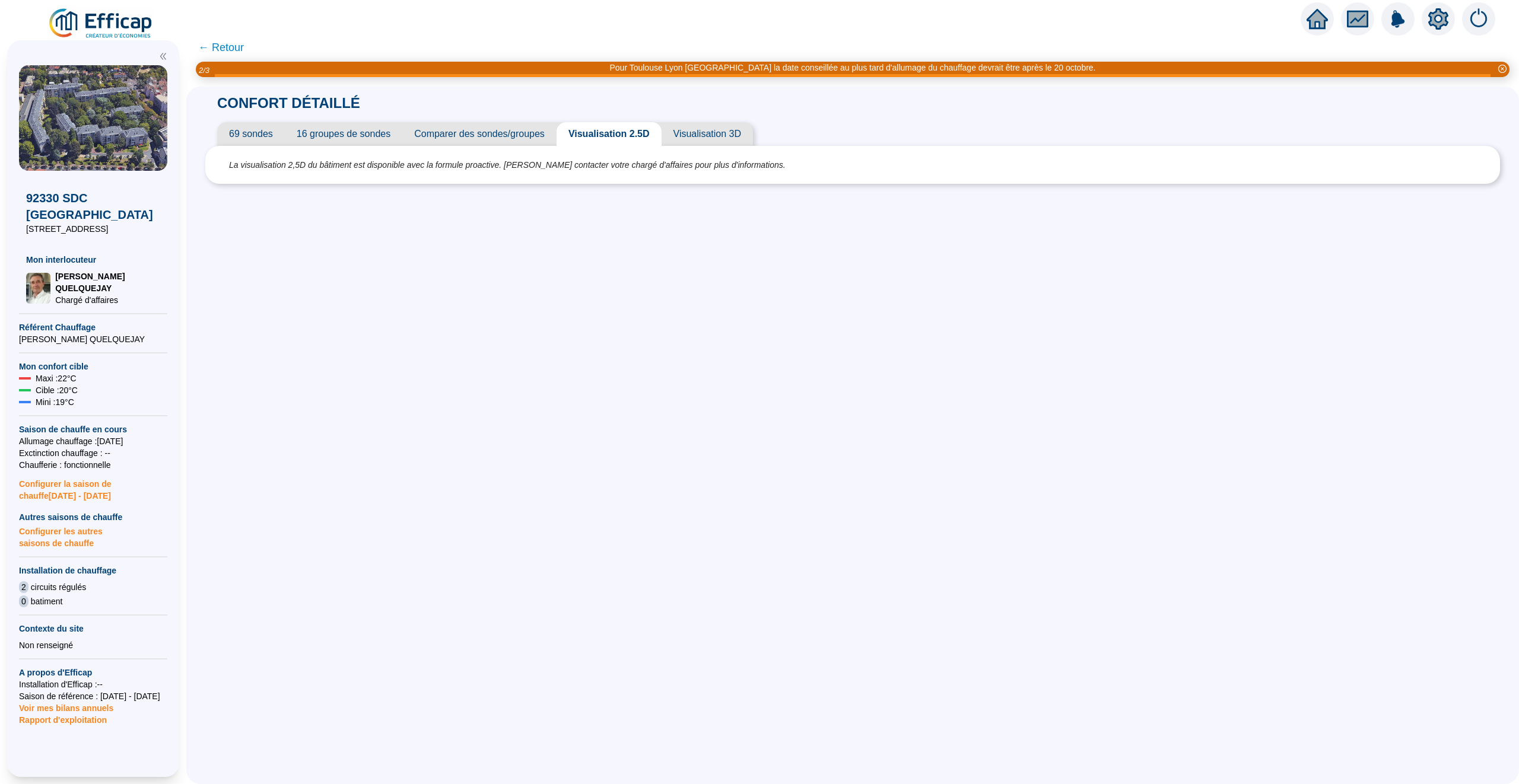
click at [247, 138] on span "69 sondes" at bounding box center [251, 133] width 68 height 23
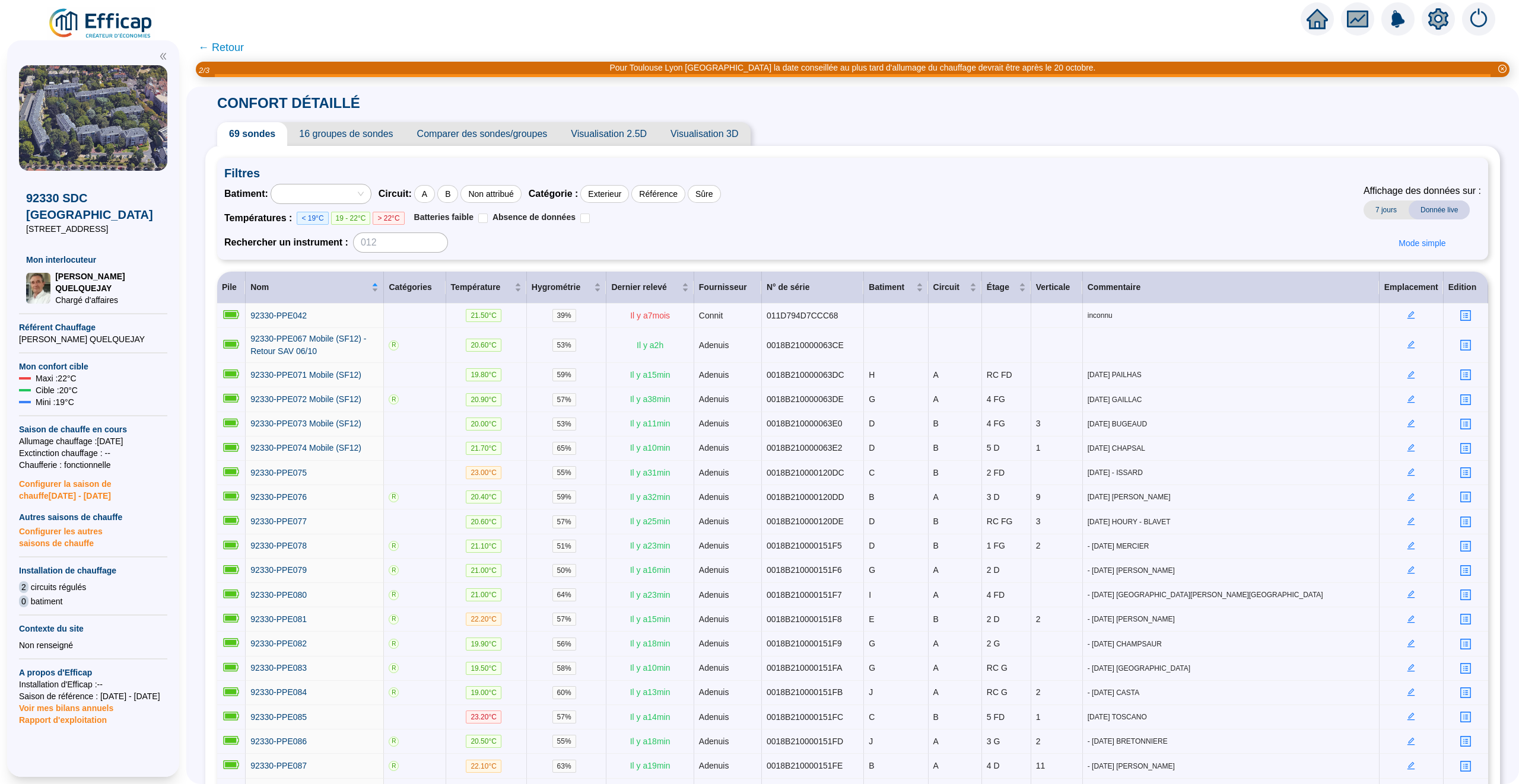
click at [274, 49] on span "← Retour" at bounding box center [853, 47] width 1333 height 29
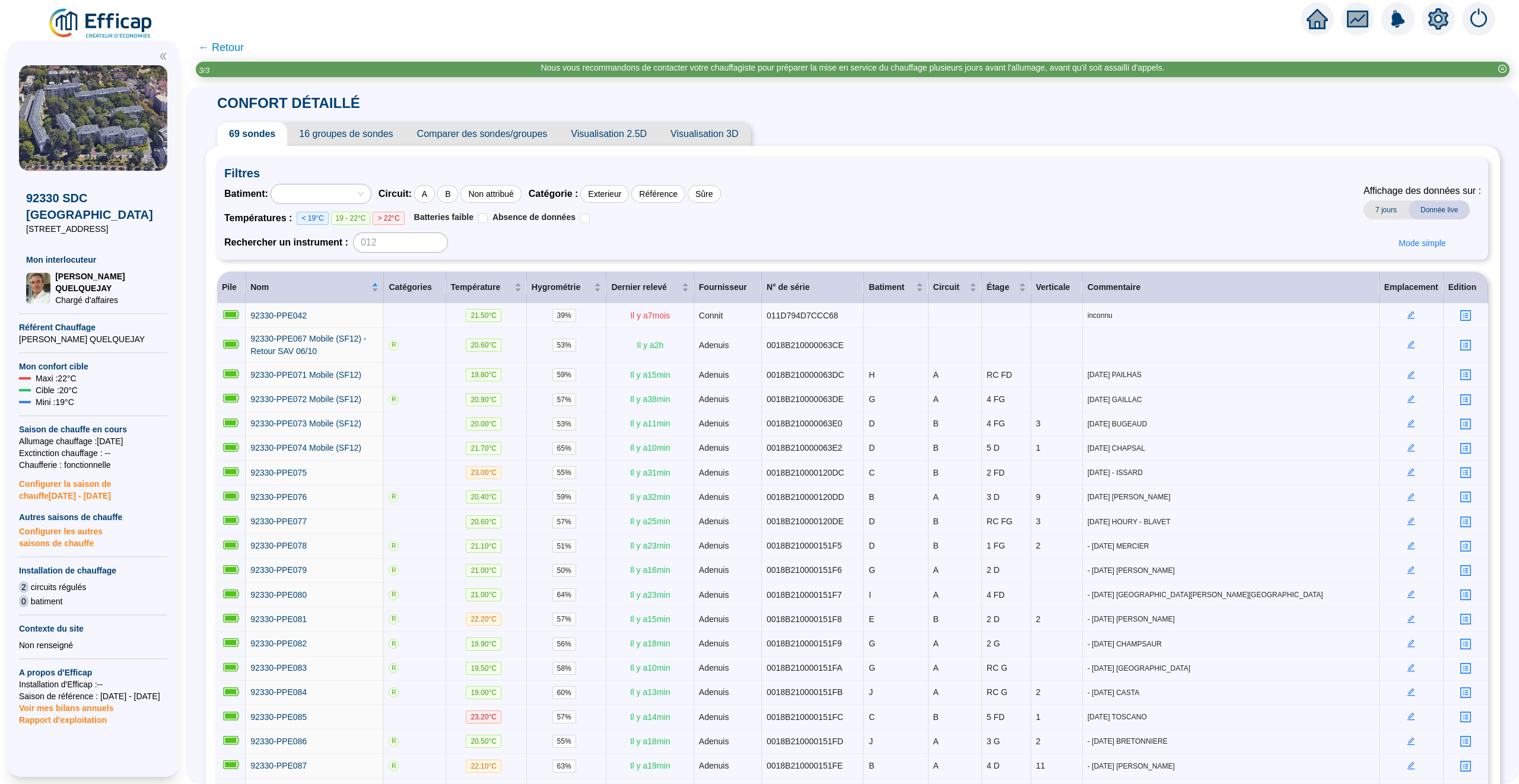
click at [235, 48] on span "← Retour" at bounding box center [221, 47] width 46 height 16
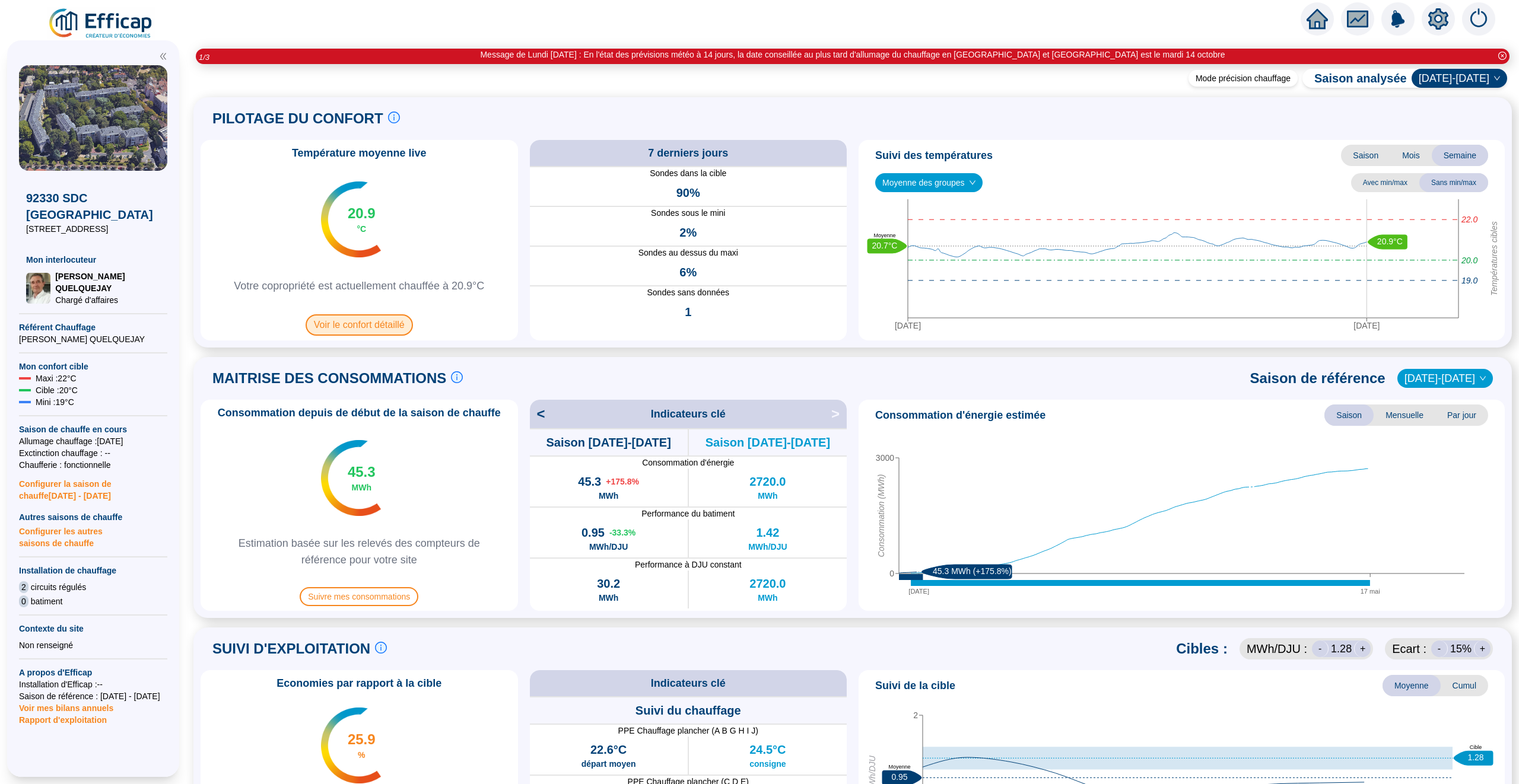
click at [364, 325] on span "Voir le confort détaillé" at bounding box center [359, 325] width 107 height 22
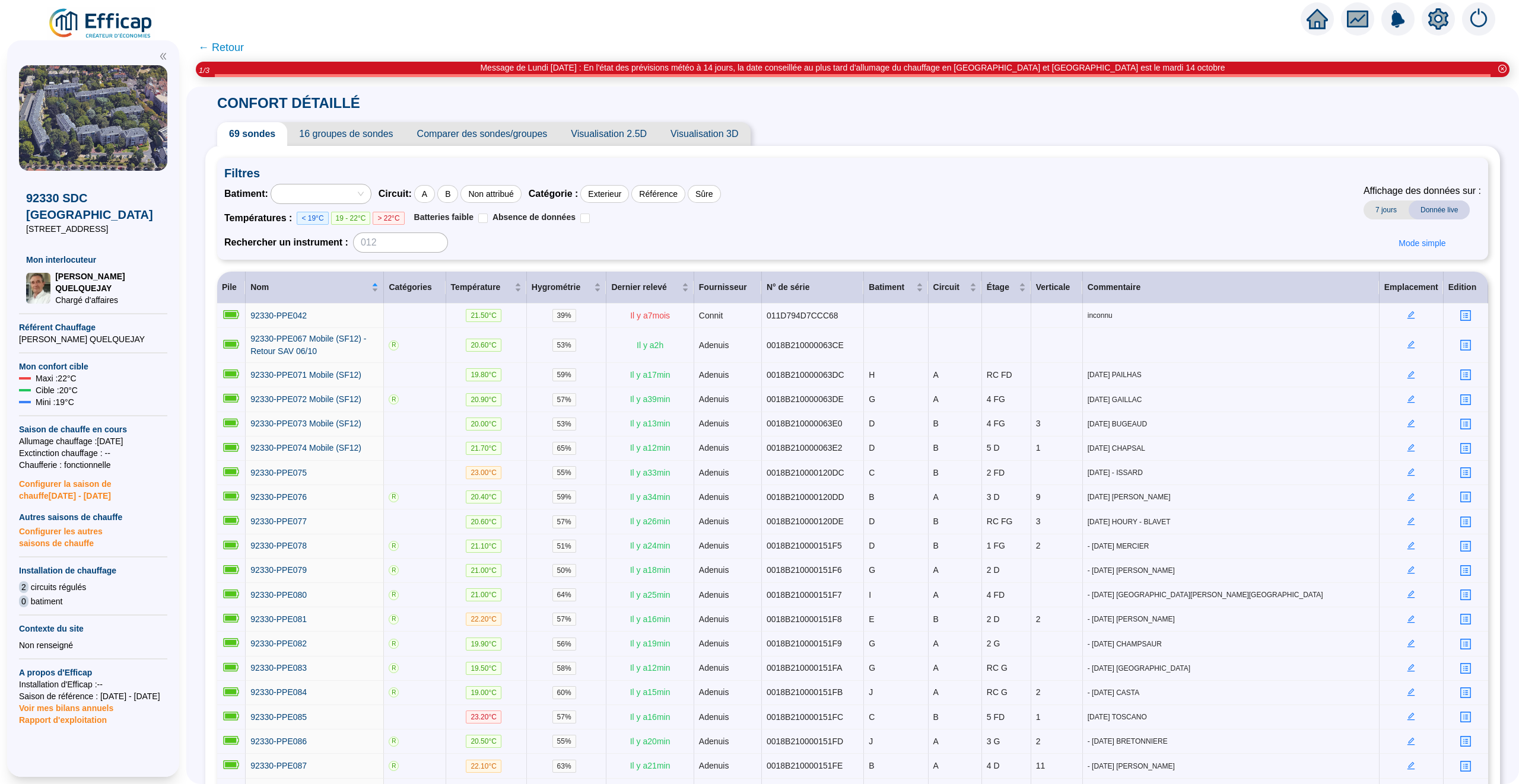
click at [711, 127] on span "Visualisation 3D" at bounding box center [705, 133] width 92 height 23
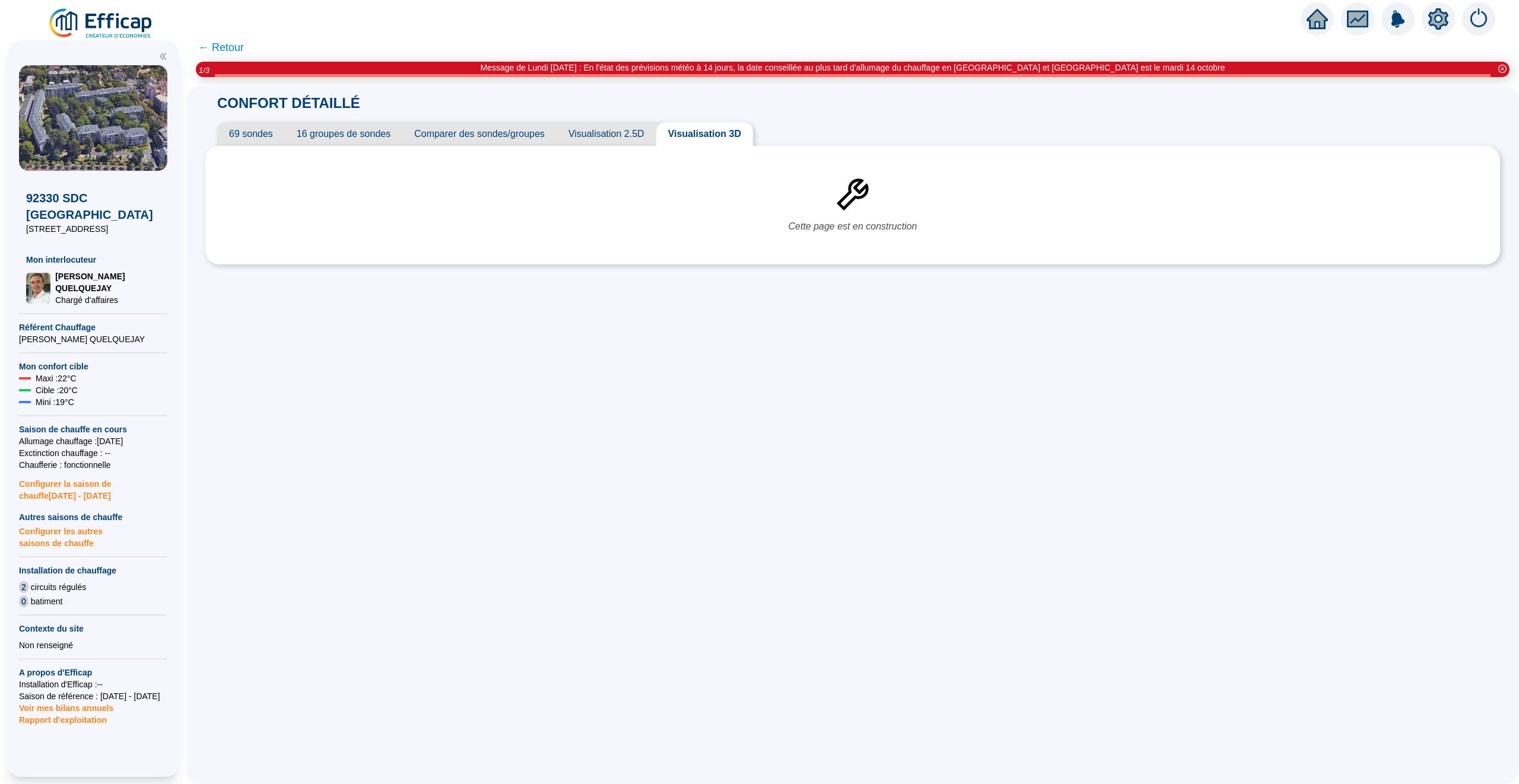
drag, startPoint x: 827, startPoint y: 199, endPoint x: 862, endPoint y: 231, distance: 47.4
click at [851, 209] on div "Cette page est en construction" at bounding box center [853, 205] width 1271 height 95
click at [584, 137] on span "Visualisation 2.5D" at bounding box center [606, 133] width 100 height 23
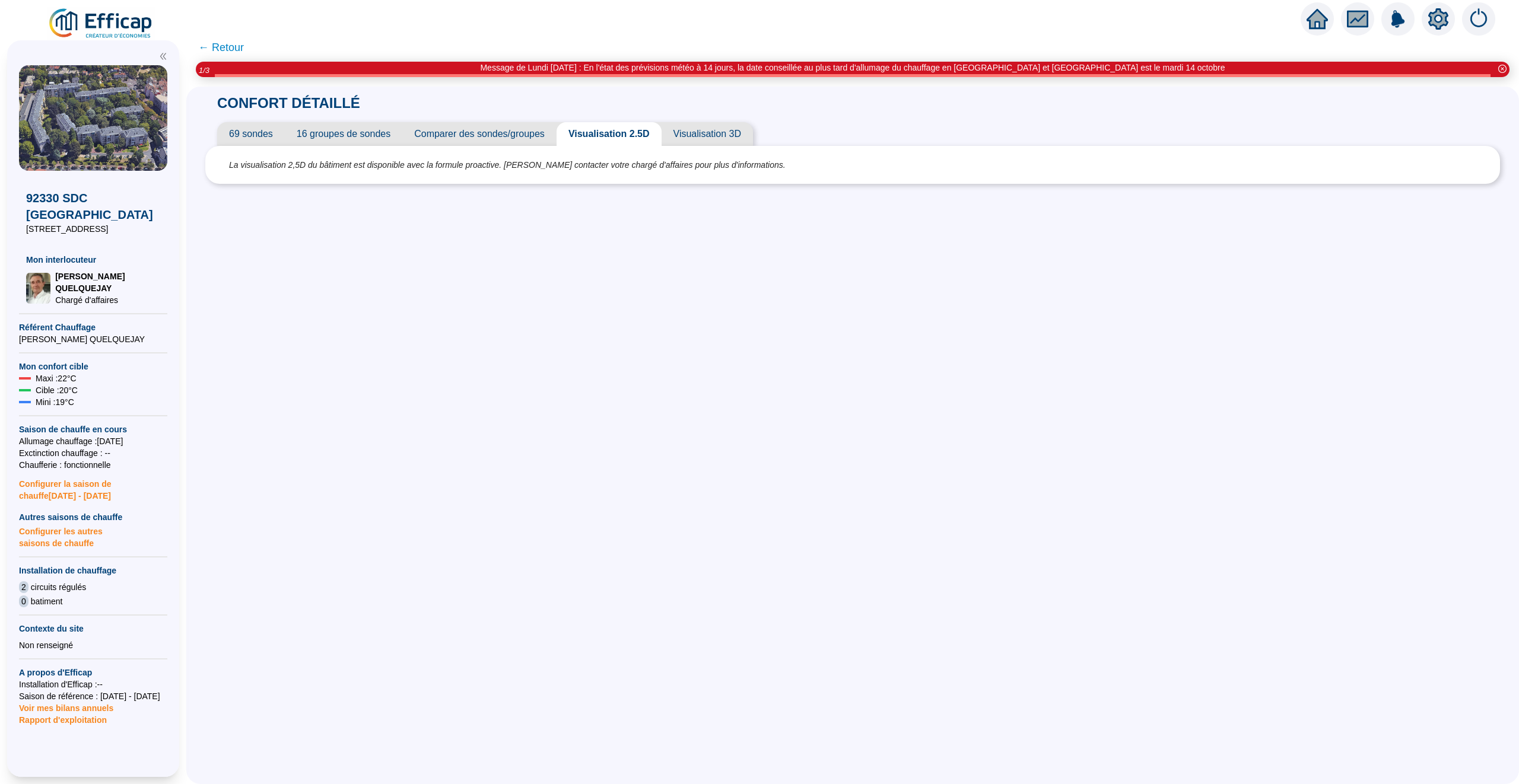
click at [225, 43] on span "← Retour" at bounding box center [221, 47] width 46 height 16
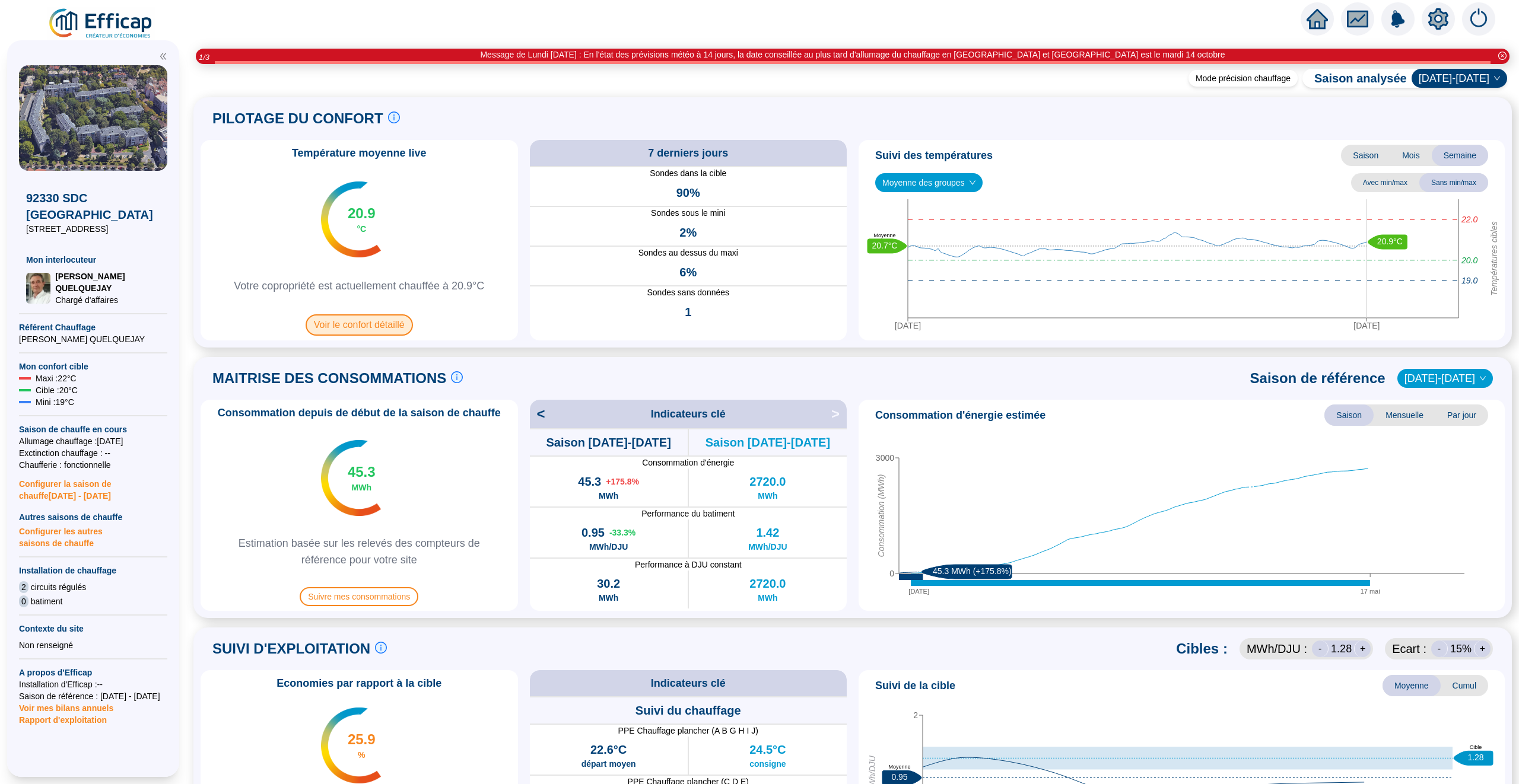
click at [354, 323] on span "Voir le confort détaillé" at bounding box center [359, 325] width 107 height 22
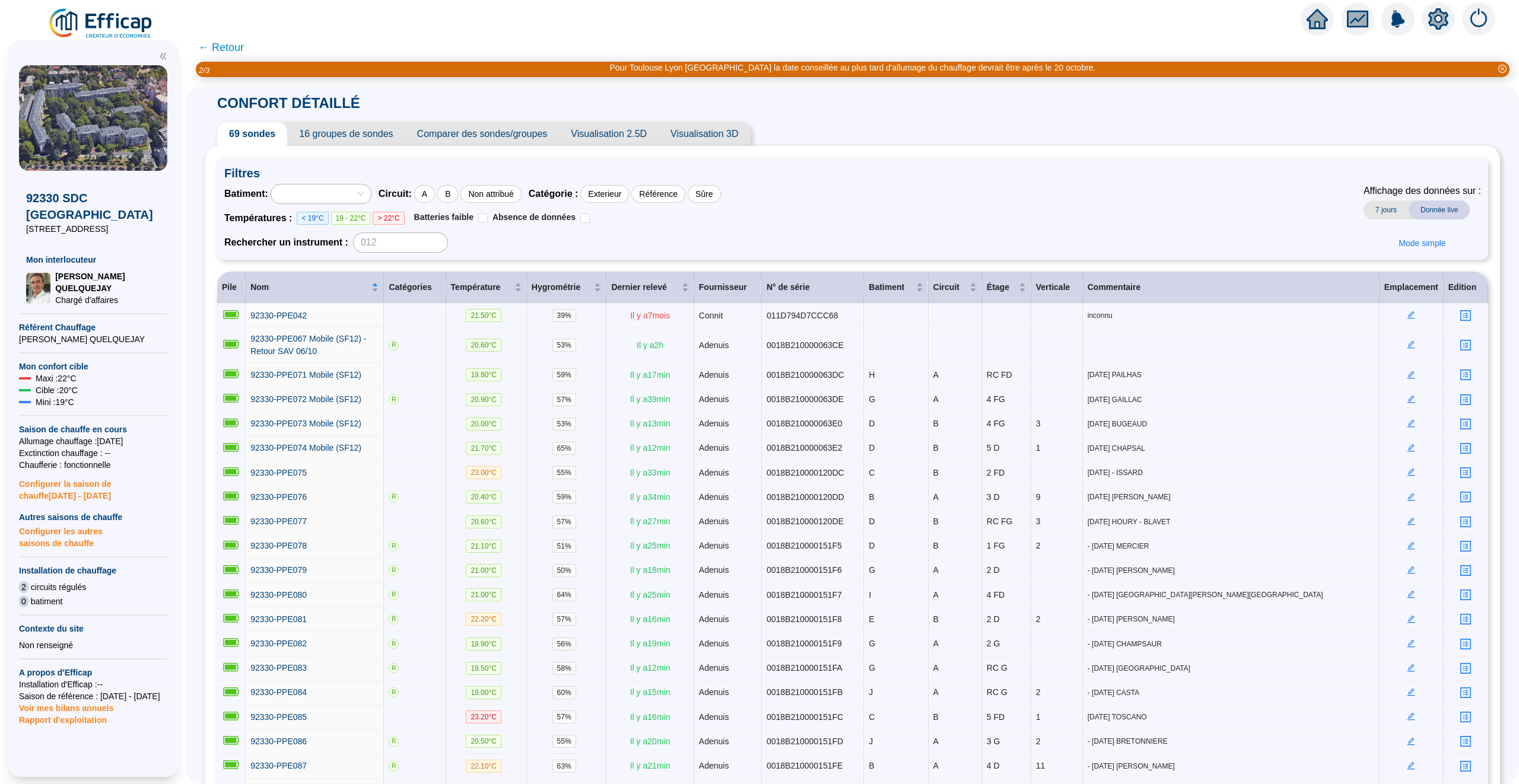
click at [715, 140] on span "Visualisation 3D" at bounding box center [705, 133] width 92 height 23
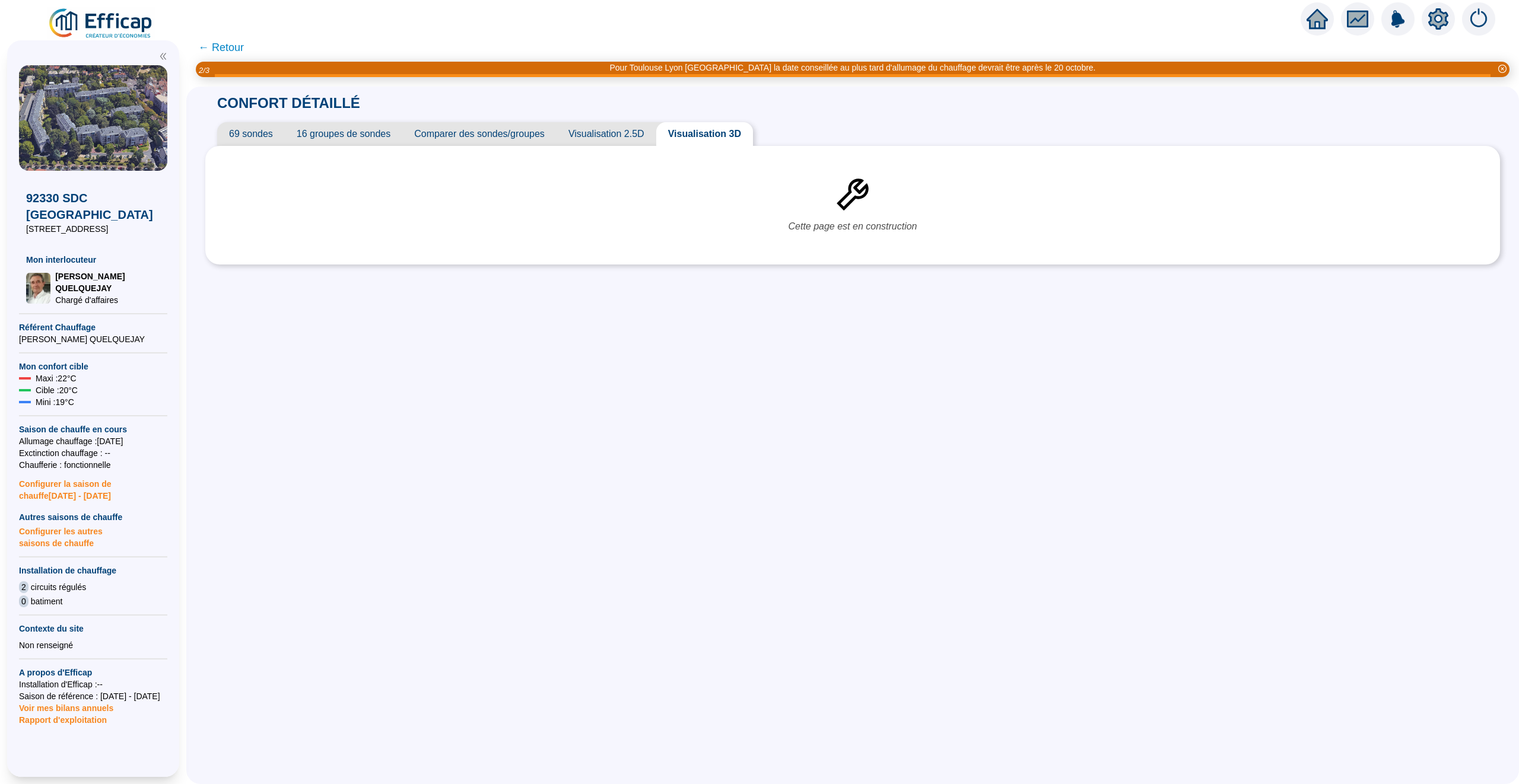
click at [606, 131] on span "Visualisation 2.5D" at bounding box center [606, 133] width 100 height 23
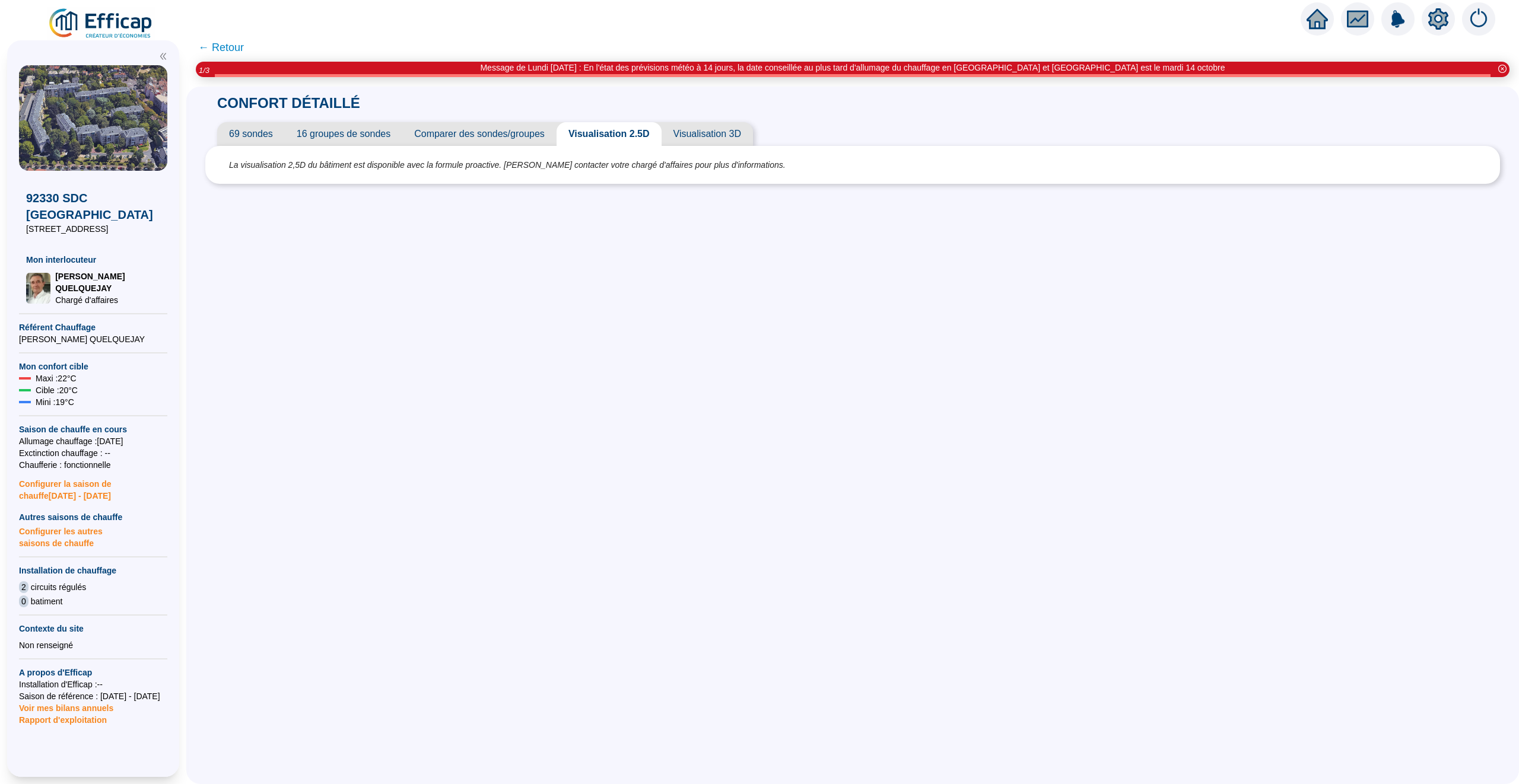
click at [273, 133] on span "69 sondes" at bounding box center [251, 133] width 68 height 23
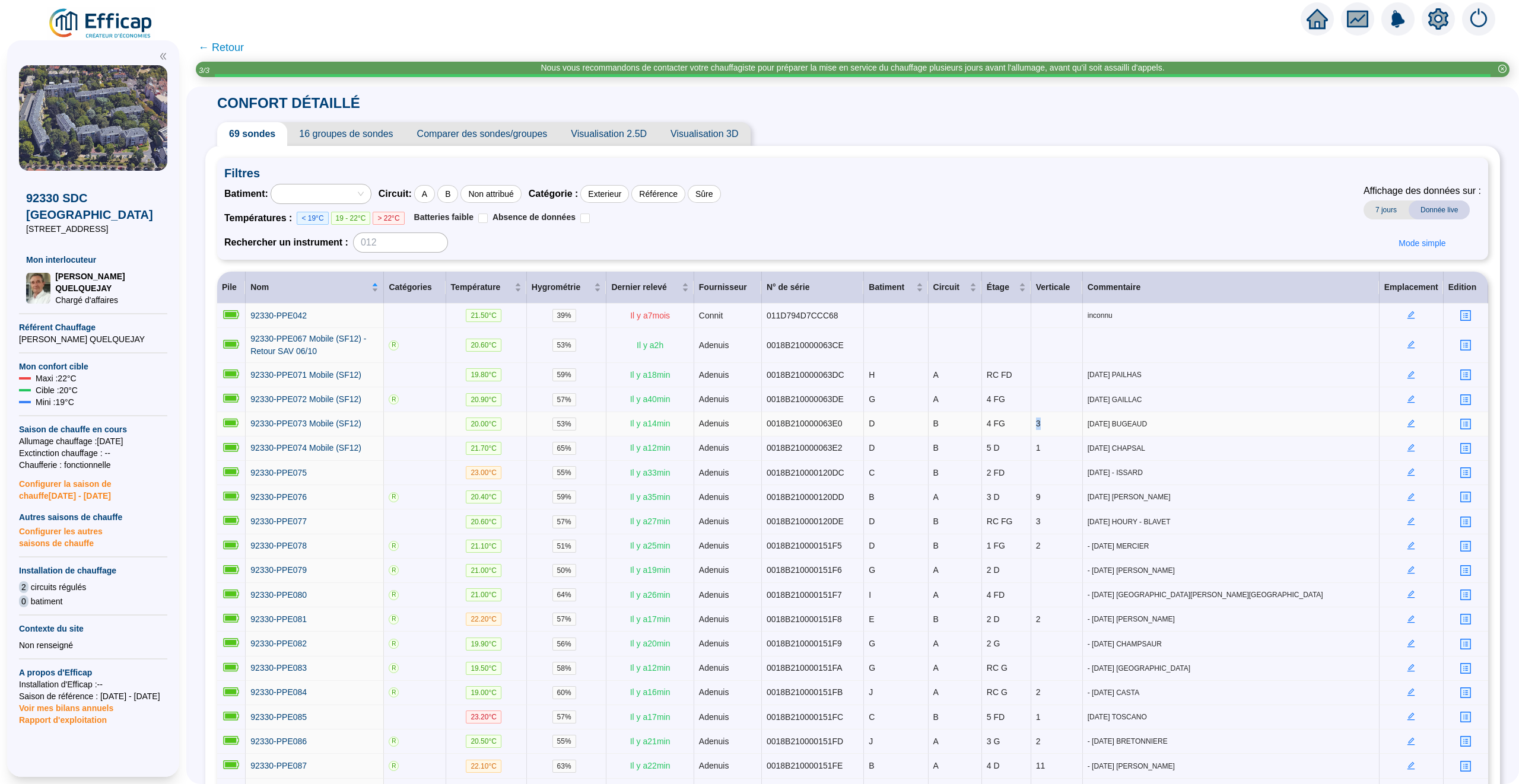
drag, startPoint x: 1043, startPoint y: 424, endPoint x: 1030, endPoint y: 426, distance: 13.2
click at [1031, 426] on td "3" at bounding box center [1057, 424] width 52 height 24
click at [1053, 429] on td "3" at bounding box center [1057, 424] width 52 height 24
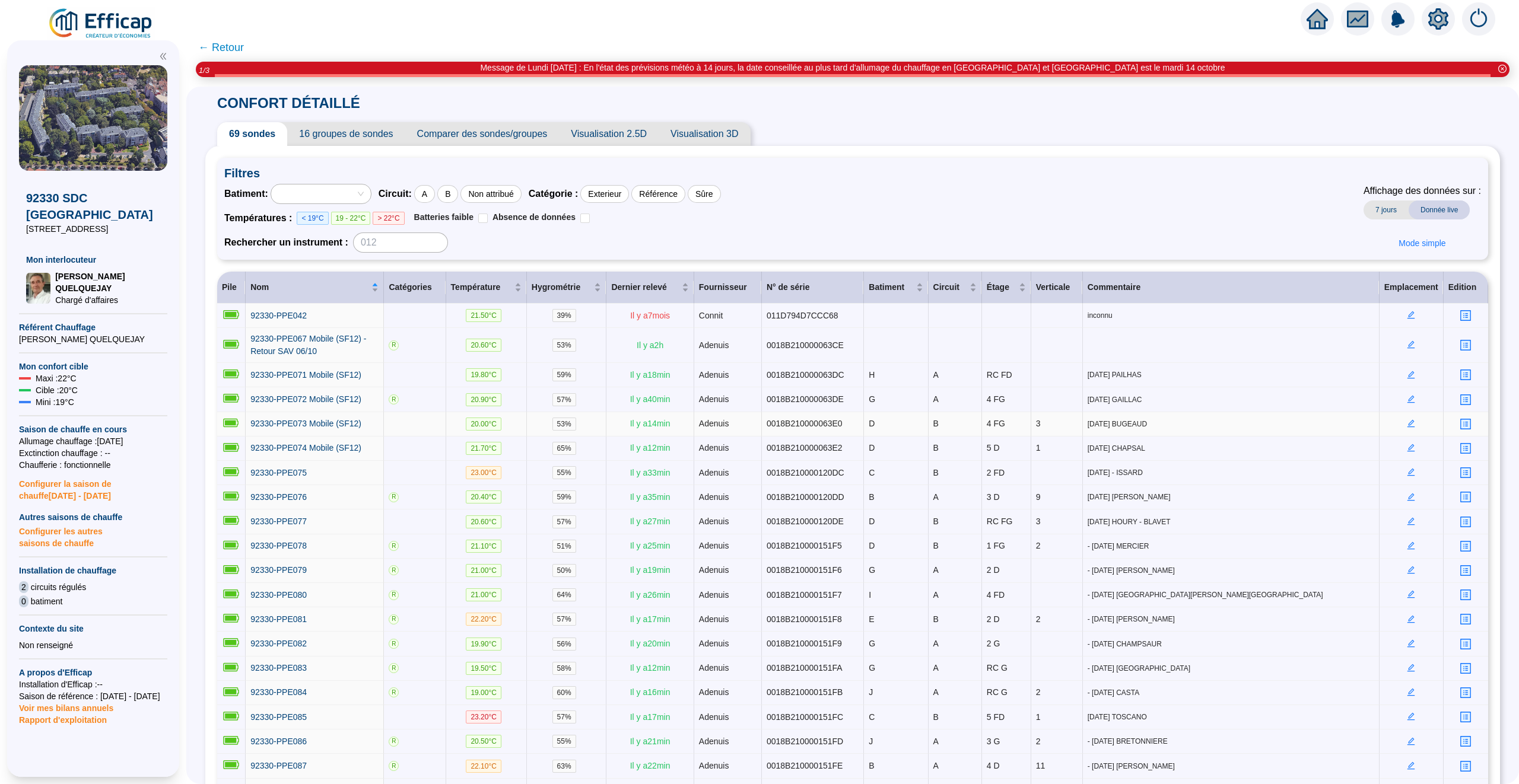
click at [1045, 419] on td "3" at bounding box center [1057, 424] width 52 height 24
click at [356, 195] on div at bounding box center [314, 194] width 82 height 16
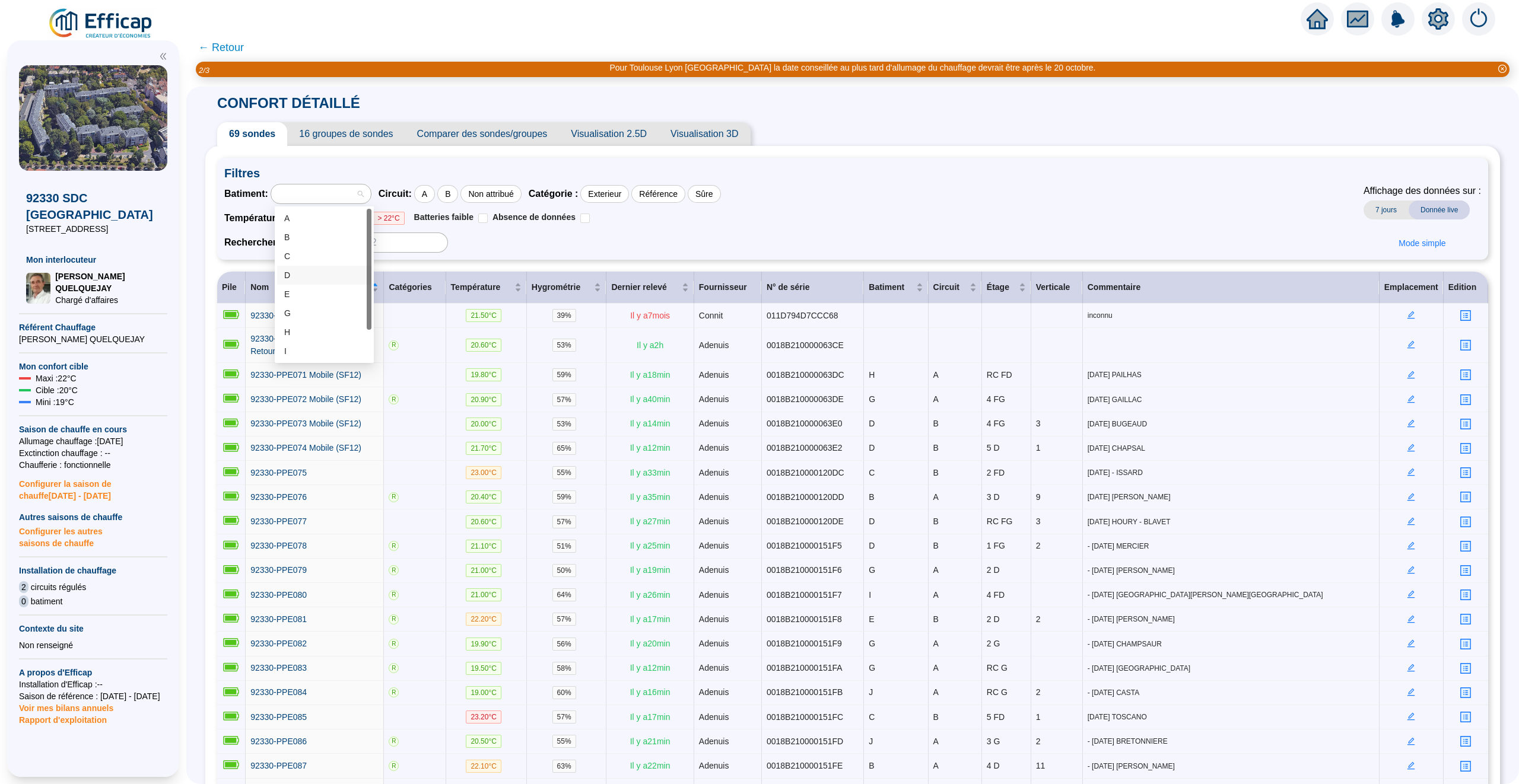
click at [333, 273] on div "D" at bounding box center [324, 275] width 80 height 12
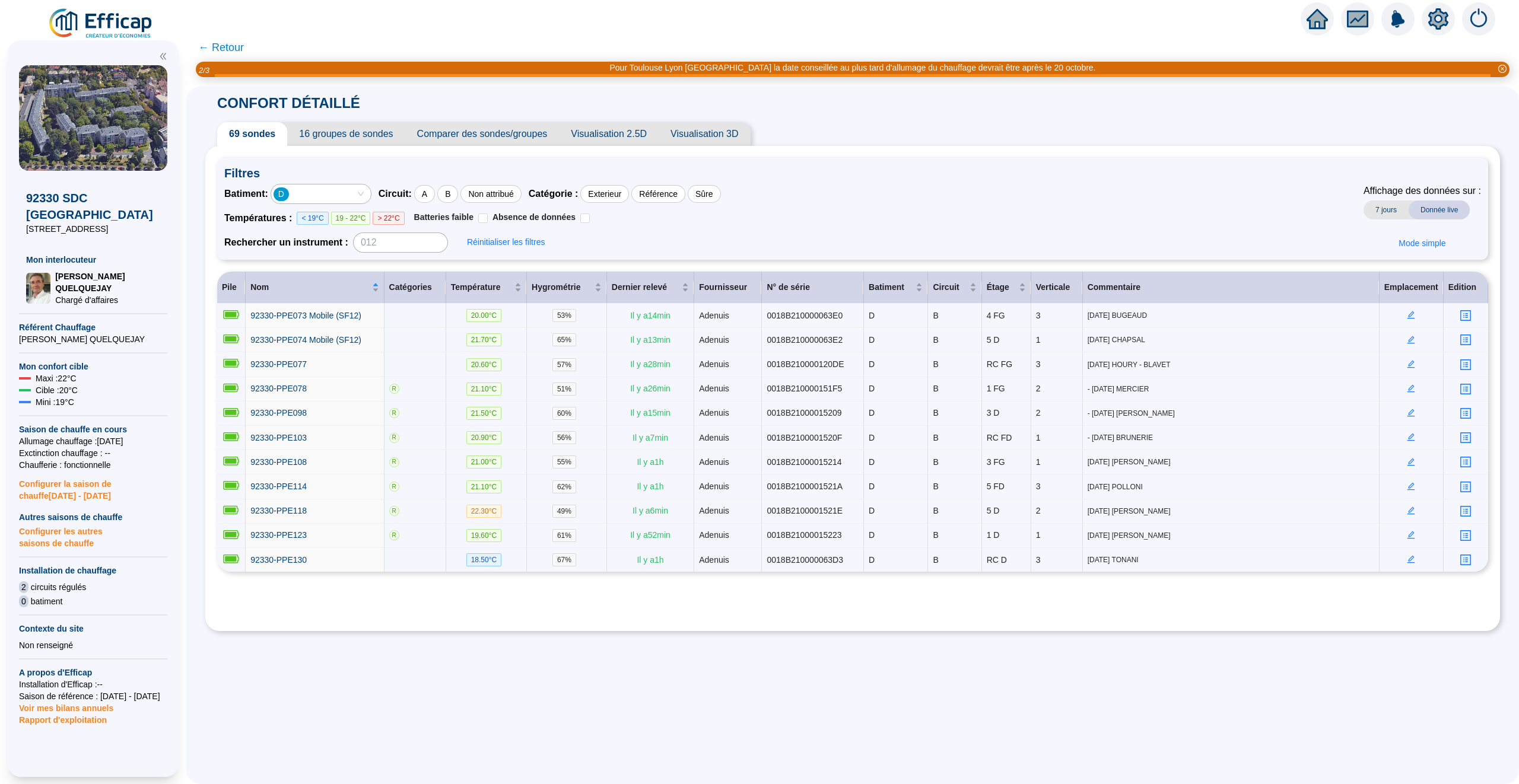
click at [370, 196] on div "D" at bounding box center [320, 194] width 100 height 19
click at [306, 254] on div "C" at bounding box center [324, 256] width 80 height 12
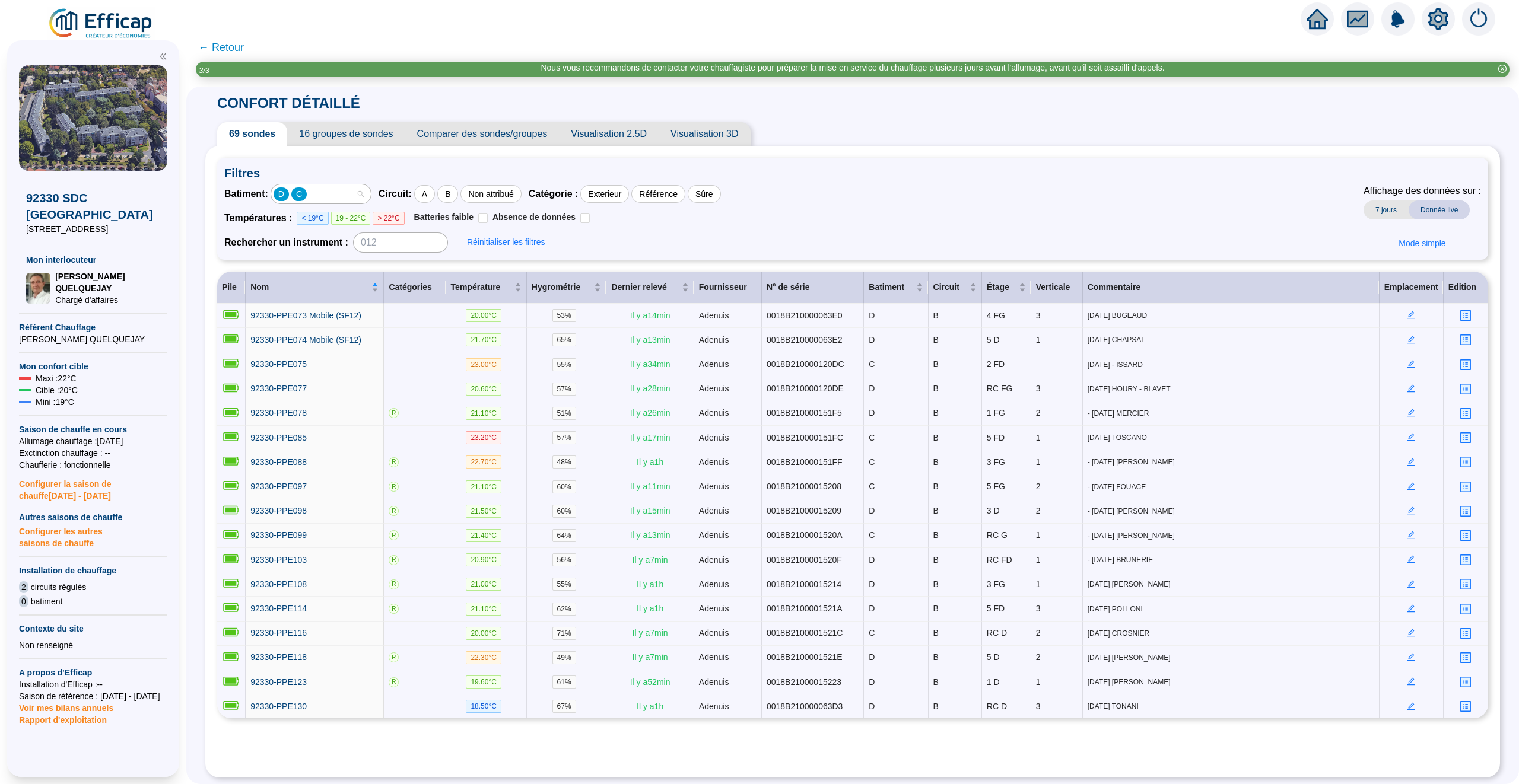
click at [325, 197] on div "D C" at bounding box center [314, 194] width 82 height 16
click at [321, 274] on div "D" at bounding box center [319, 275] width 72 height 12
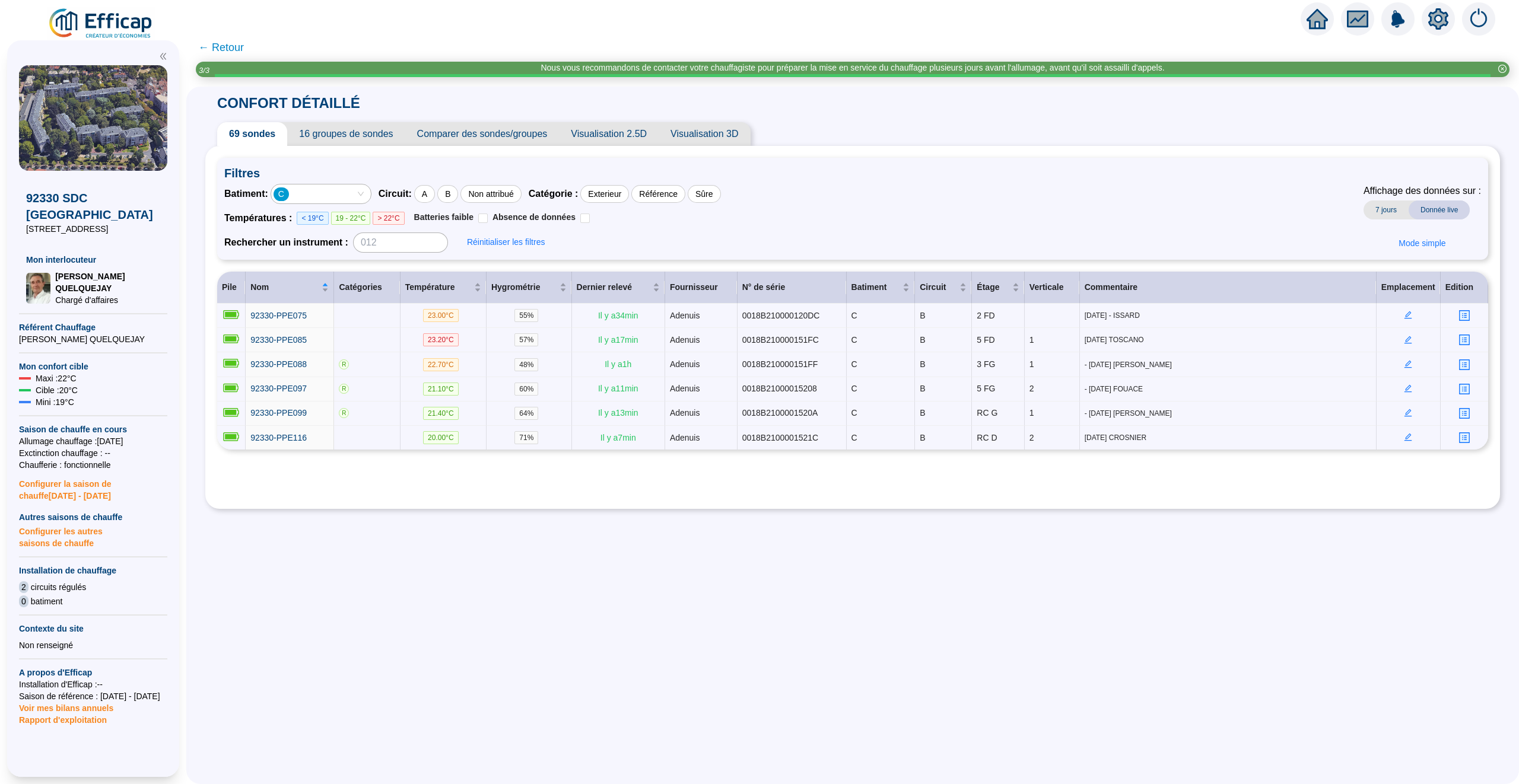
click at [309, 196] on div "C" at bounding box center [314, 194] width 82 height 16
click at [298, 220] on div "A" at bounding box center [324, 218] width 80 height 12
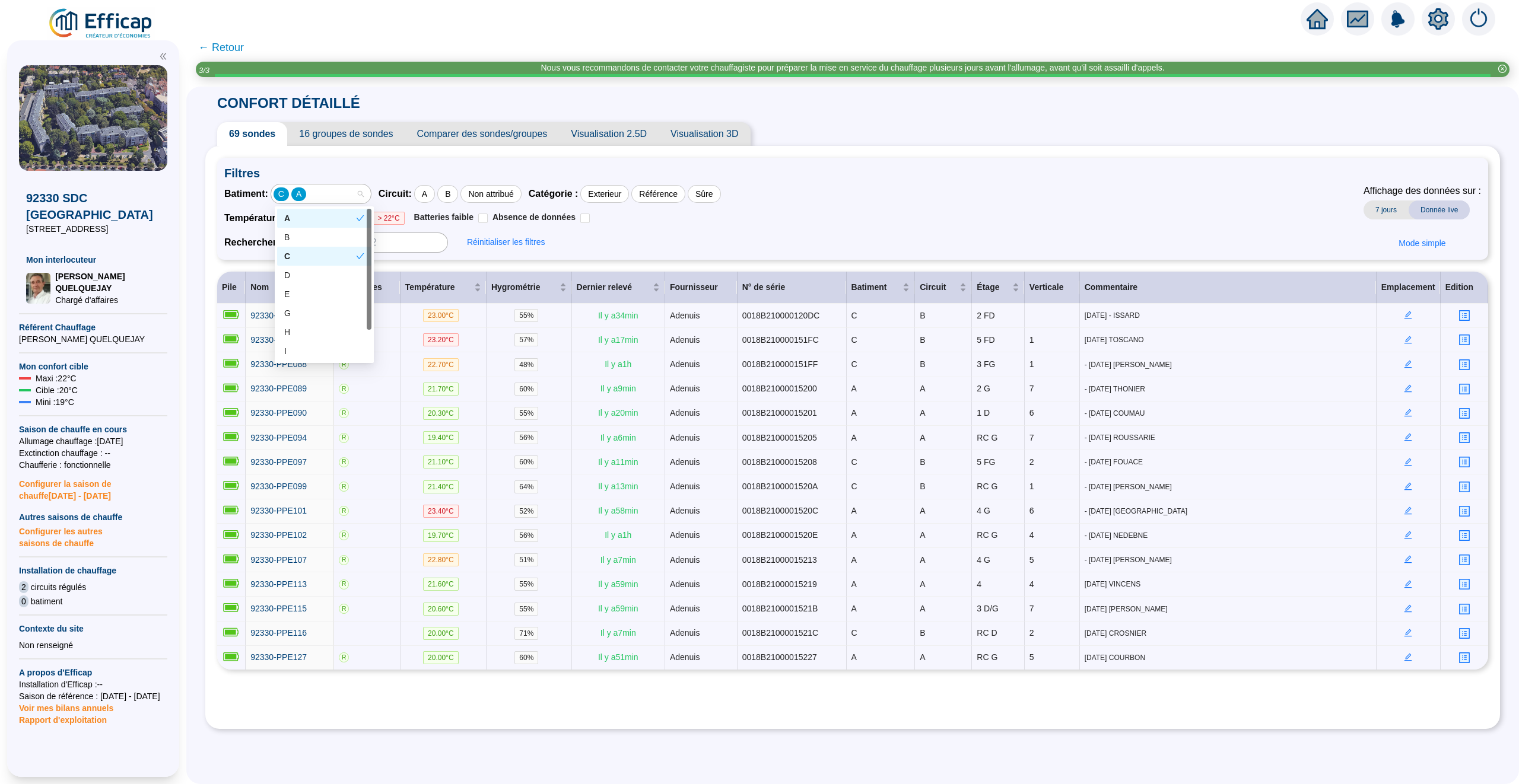
click at [319, 193] on div "C A" at bounding box center [314, 194] width 82 height 16
click at [325, 255] on div "C" at bounding box center [319, 256] width 72 height 12
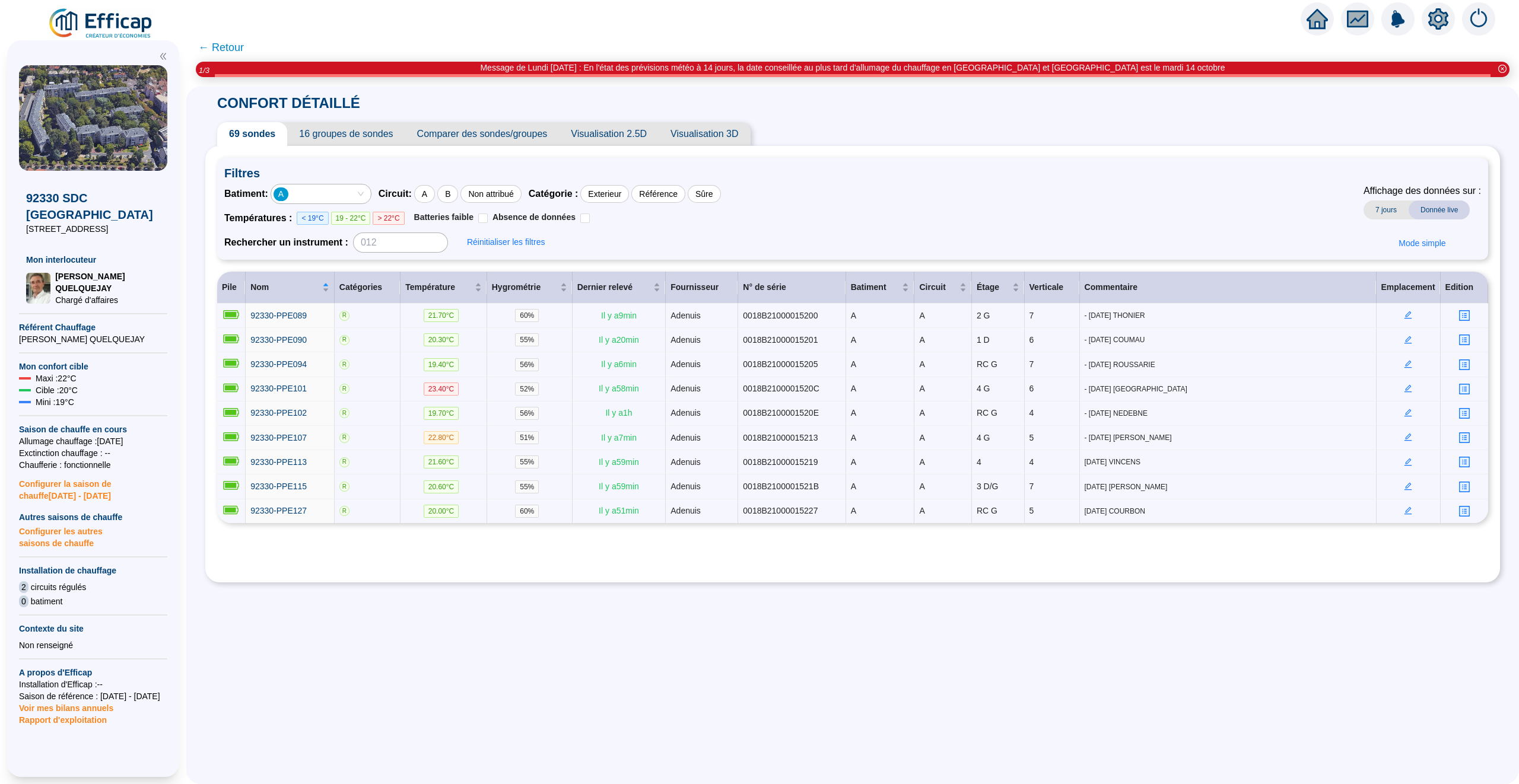
click at [354, 199] on div "A" at bounding box center [314, 194] width 82 height 16
click at [322, 216] on div "A" at bounding box center [319, 218] width 72 height 12
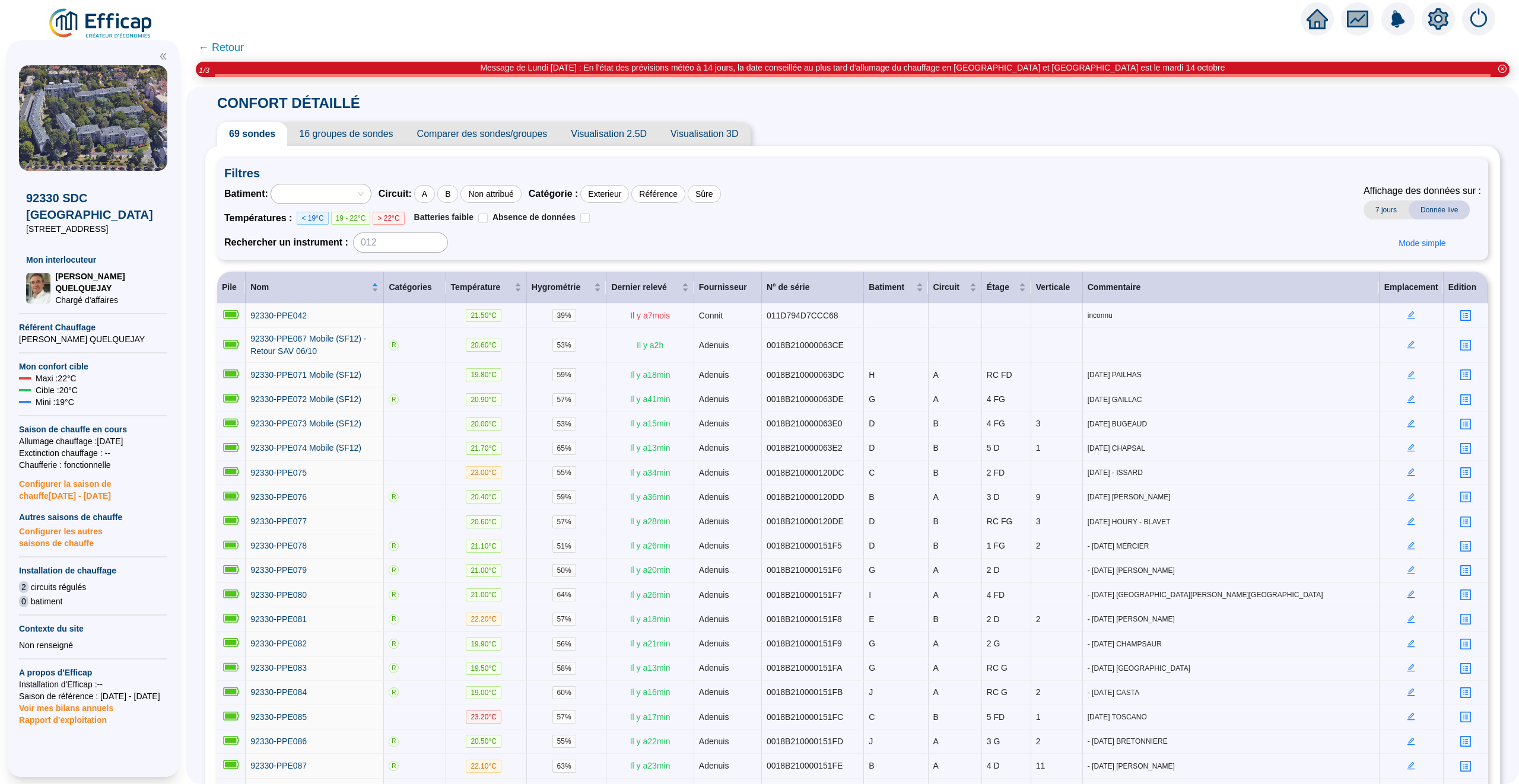
click at [319, 199] on div at bounding box center [314, 194] width 82 height 16
click at [319, 236] on div "B" at bounding box center [324, 237] width 80 height 12
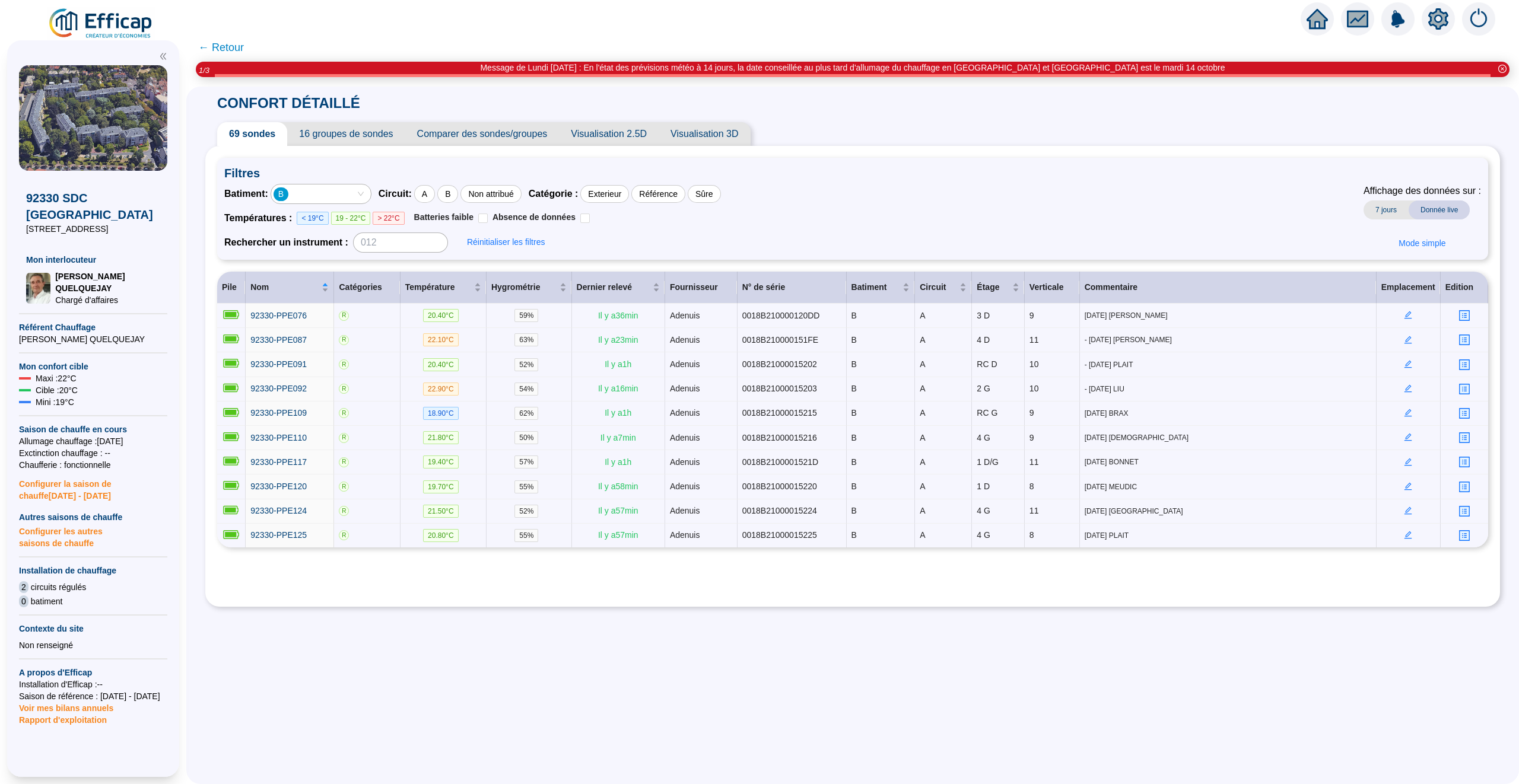
click at [219, 52] on span "← Retour" at bounding box center [221, 47] width 46 height 16
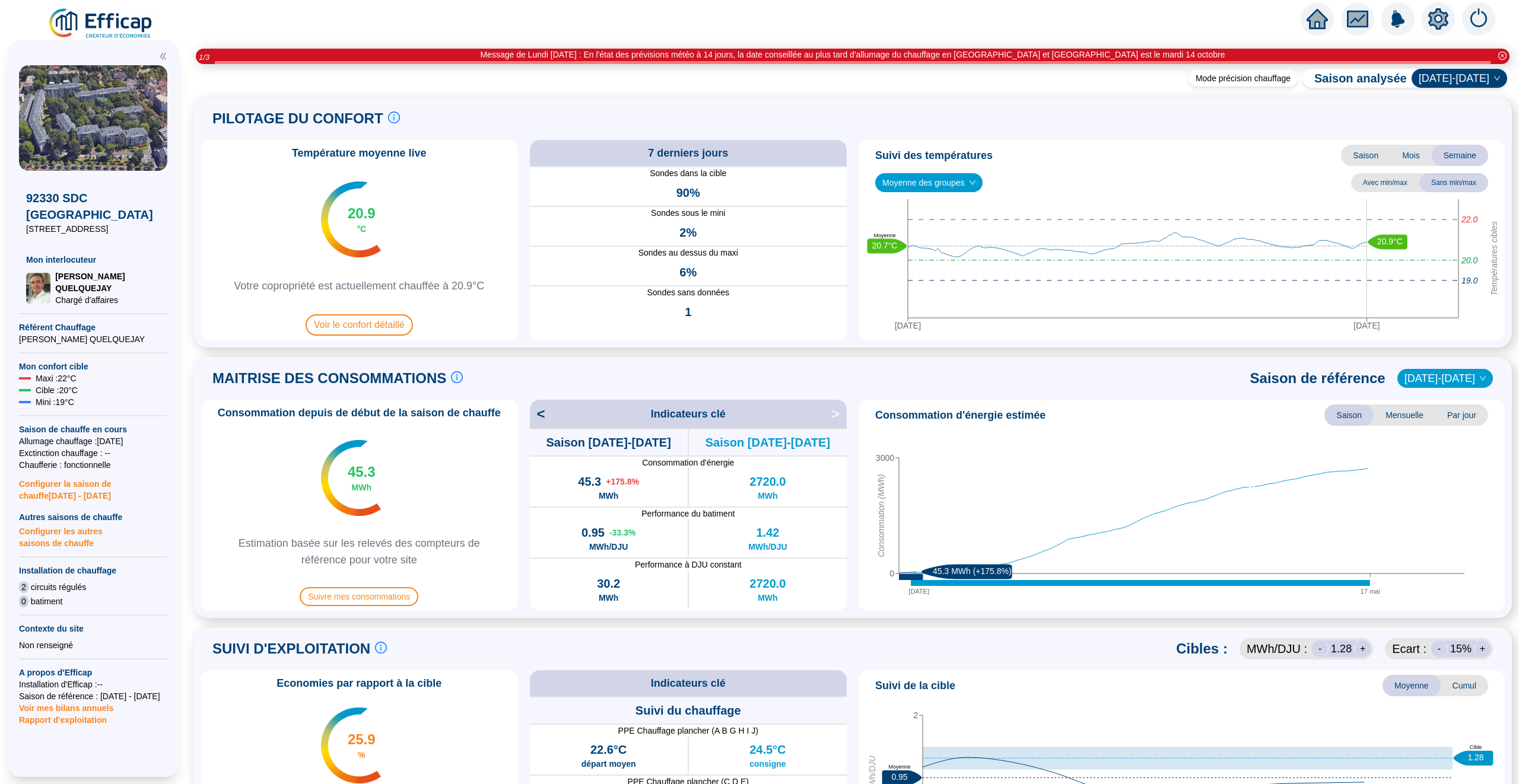
click at [1322, 20] on icon "home" at bounding box center [1316, 18] width 22 height 16
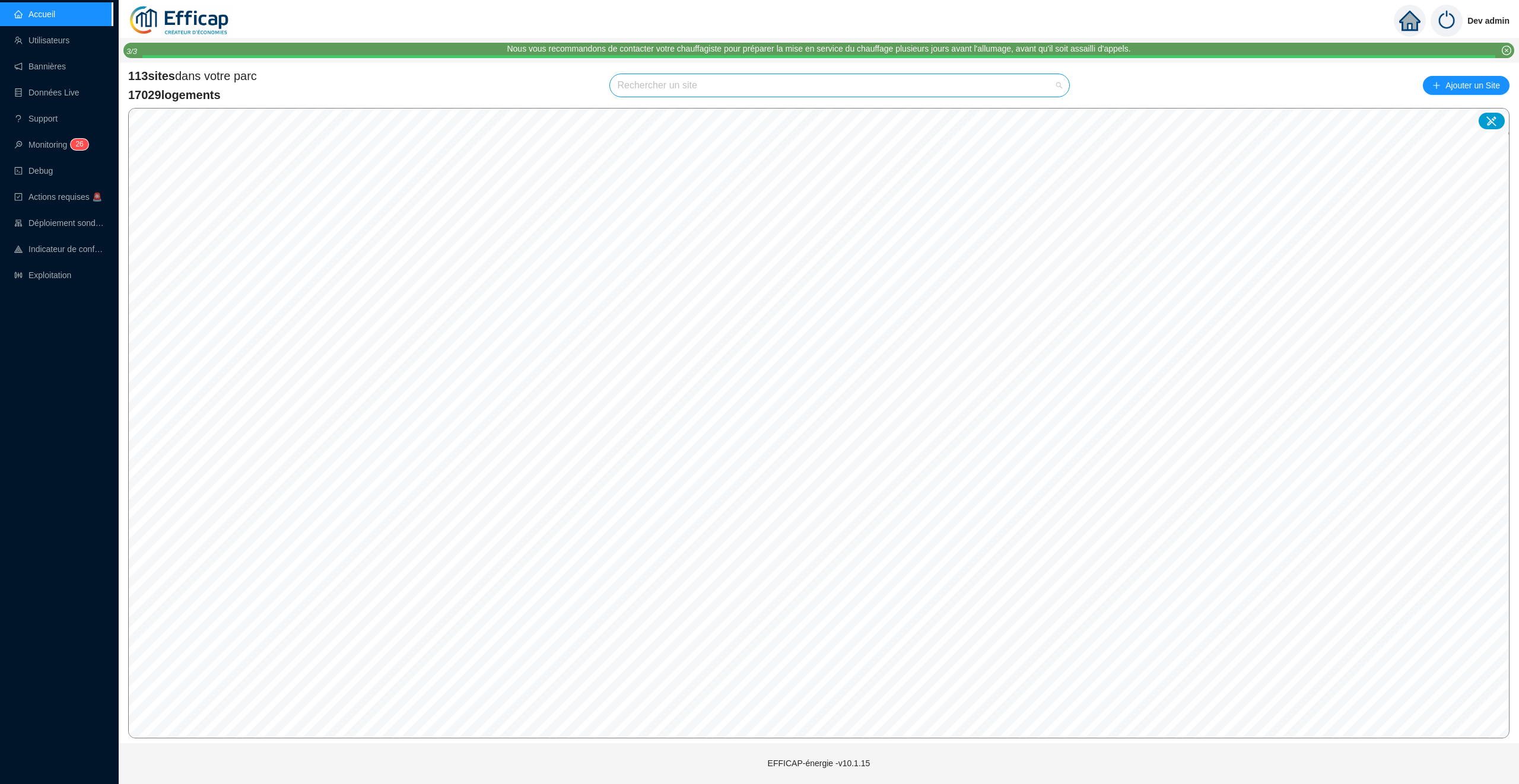
click at [658, 96] on input "search" at bounding box center [834, 86] width 434 height 22
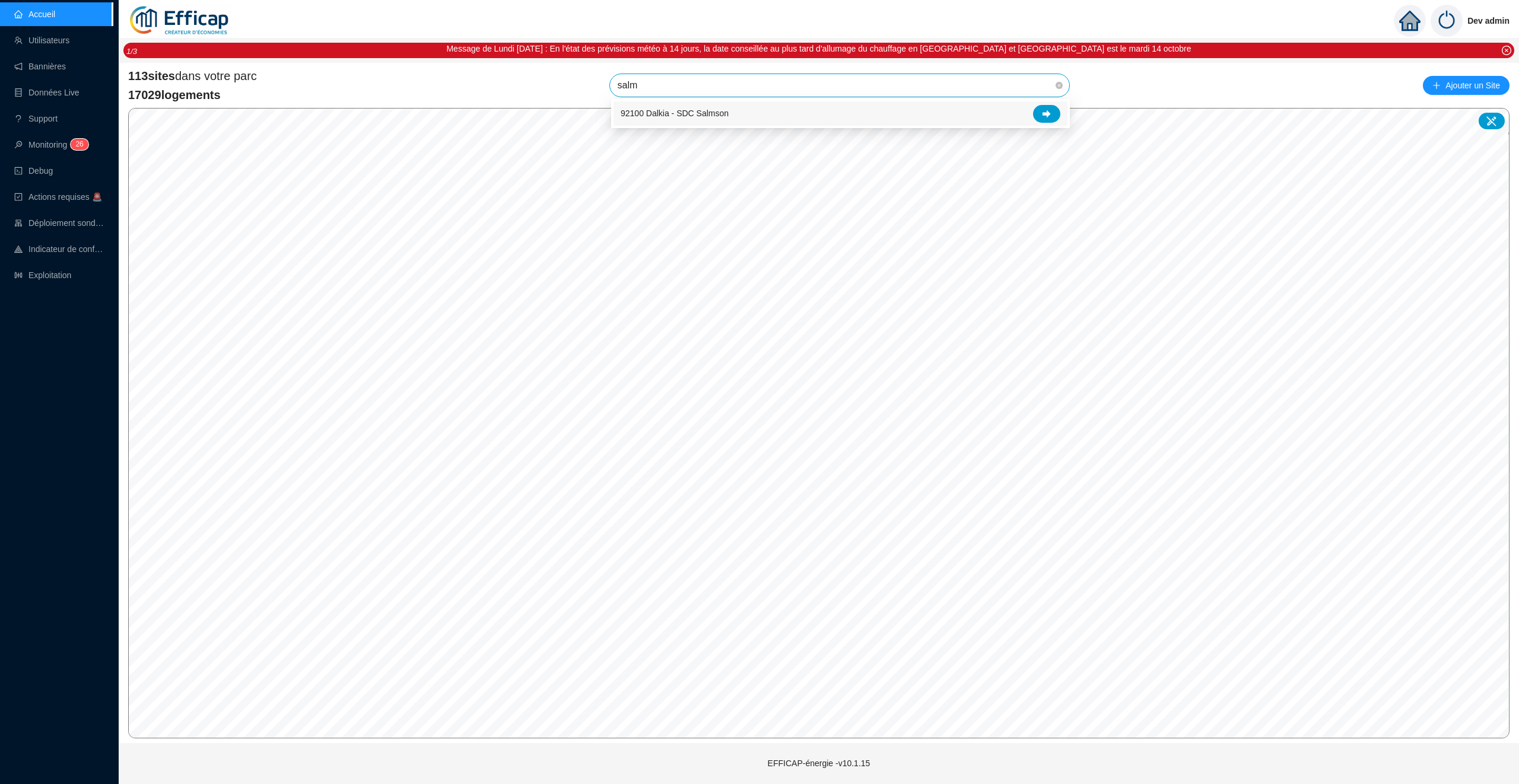
type input "salms"
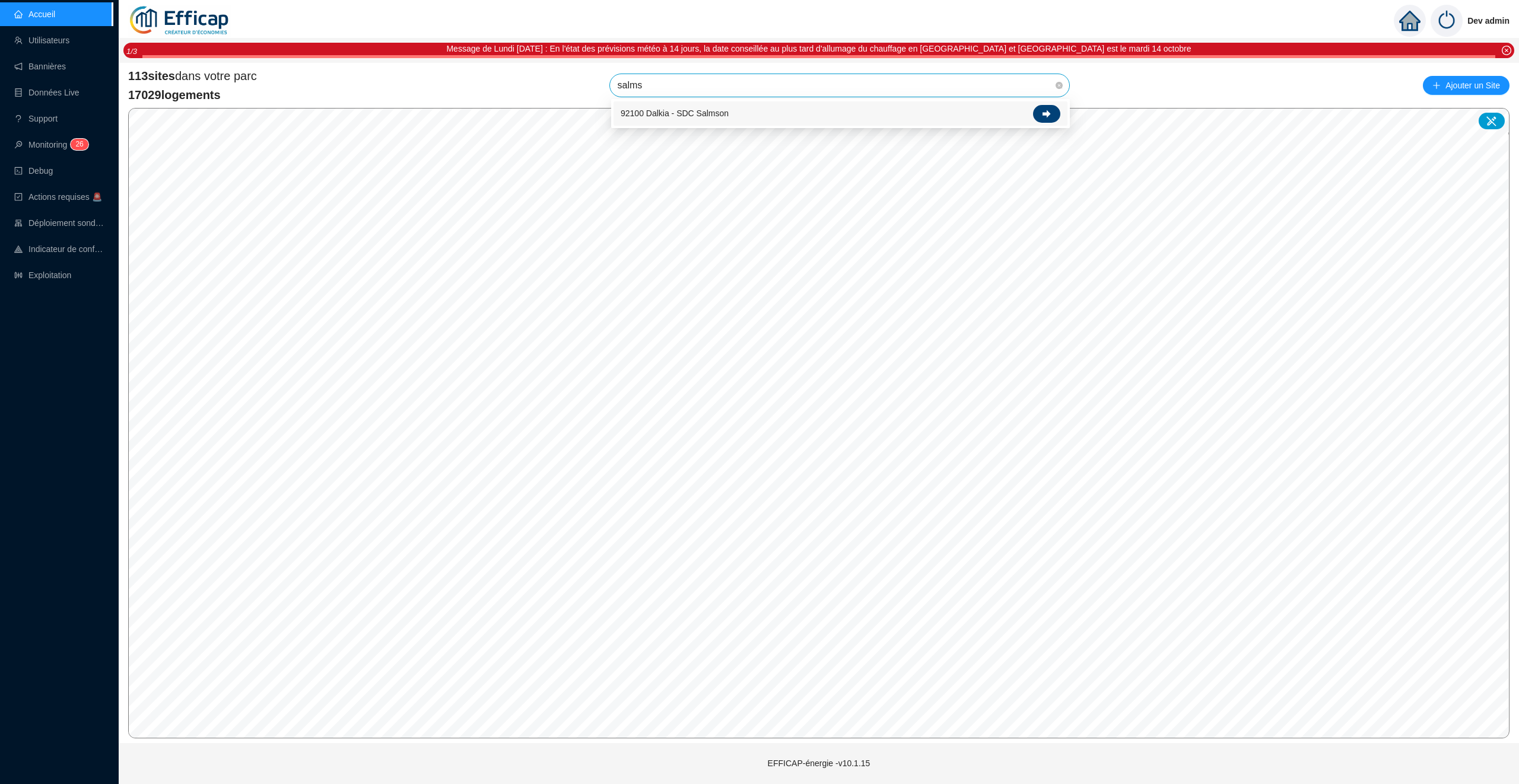
click at [1042, 107] on div at bounding box center [1046, 113] width 28 height 18
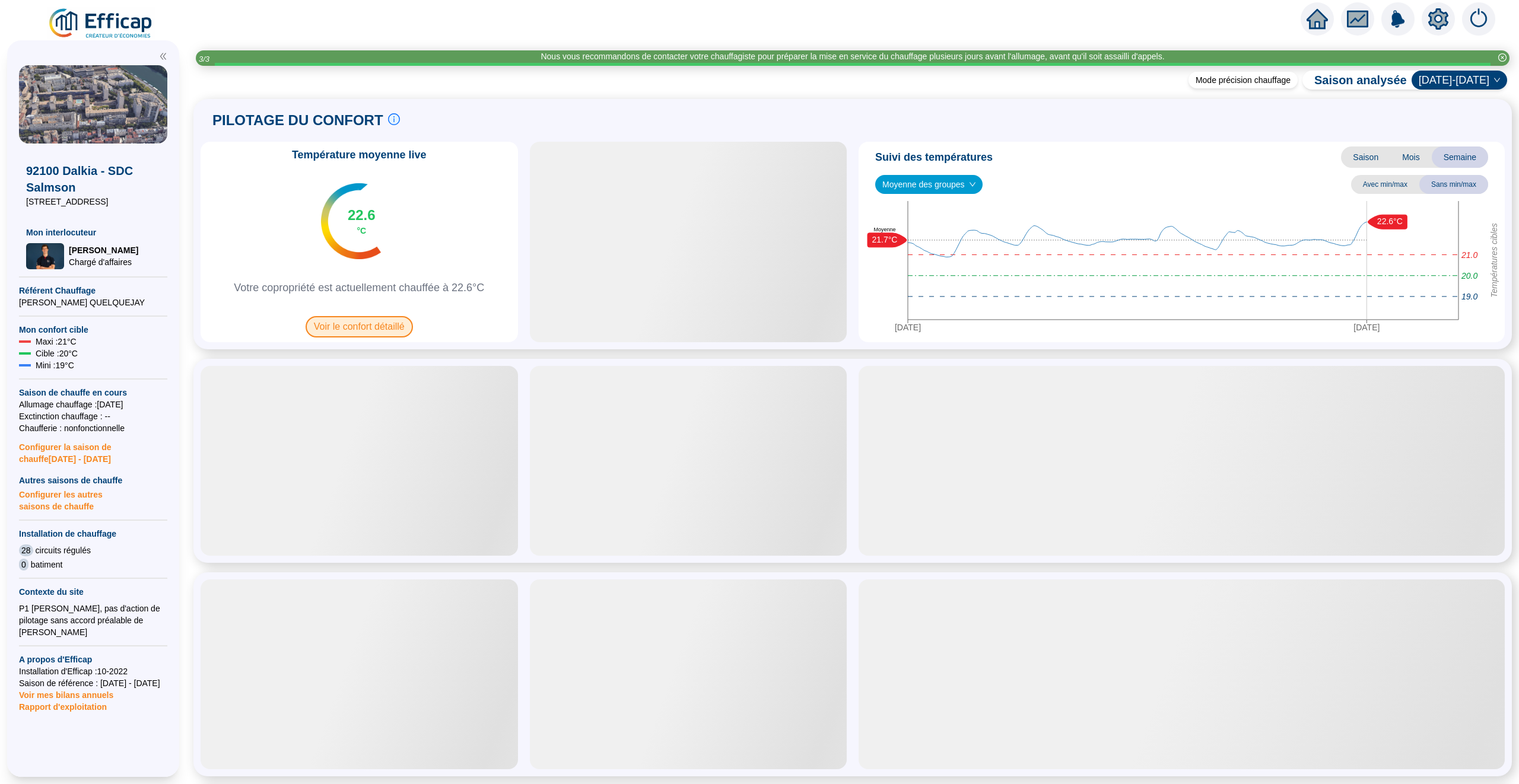
click at [360, 319] on span "Voir le confort détaillé" at bounding box center [359, 326] width 107 height 22
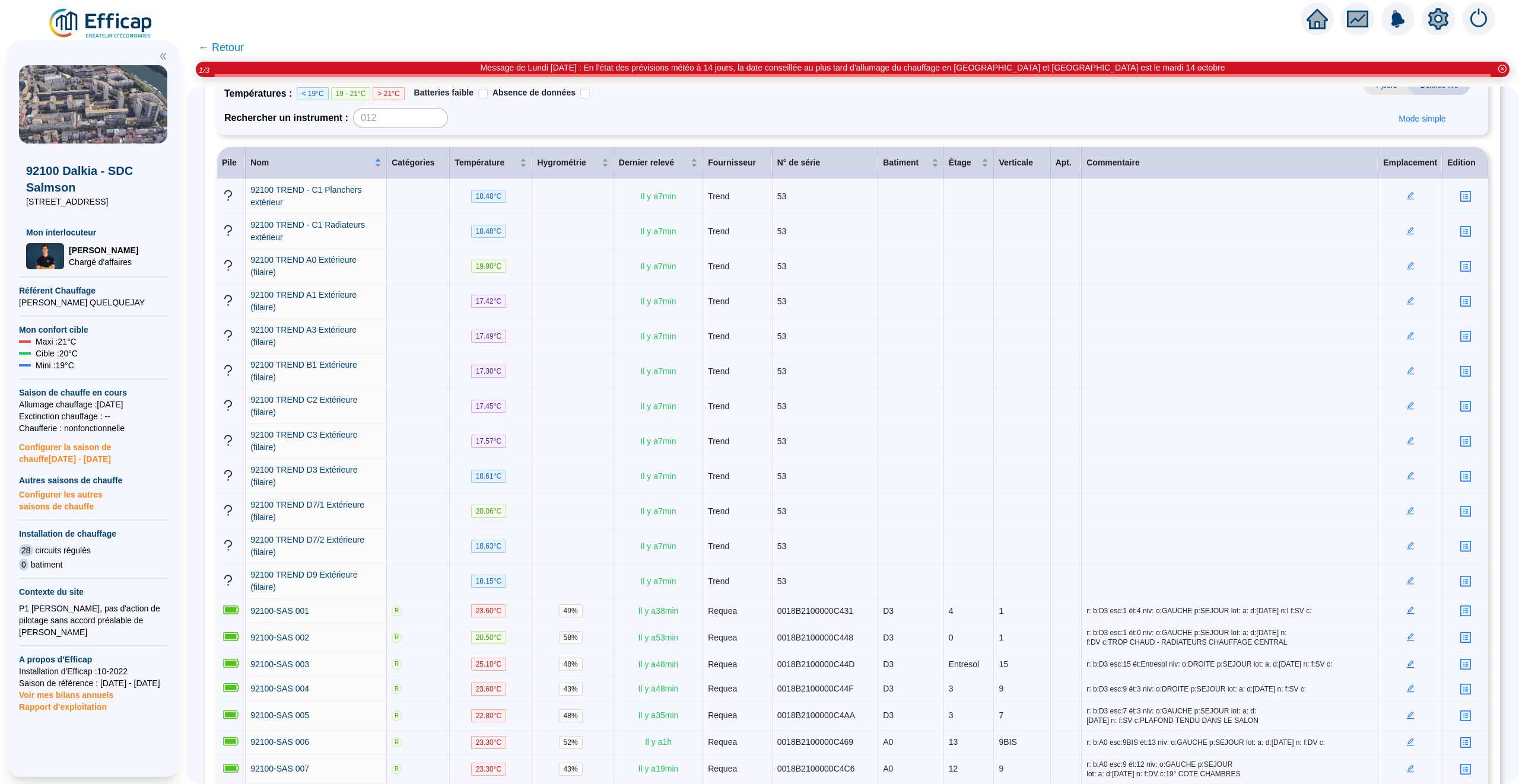
scroll to position [131, 0]
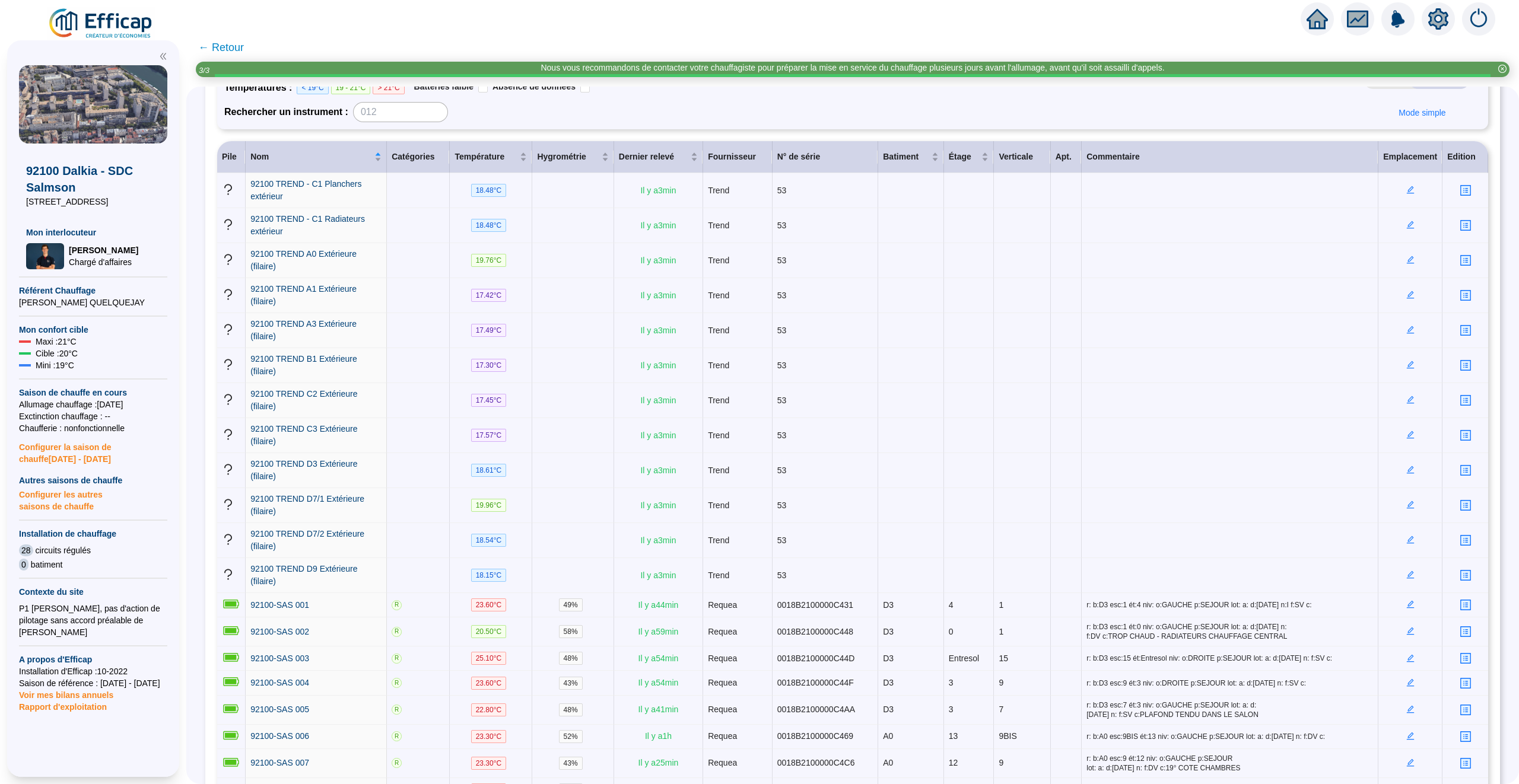
click at [209, 48] on span "← Retour" at bounding box center [221, 47] width 46 height 16
